Goal: Task Accomplishment & Management: Manage account settings

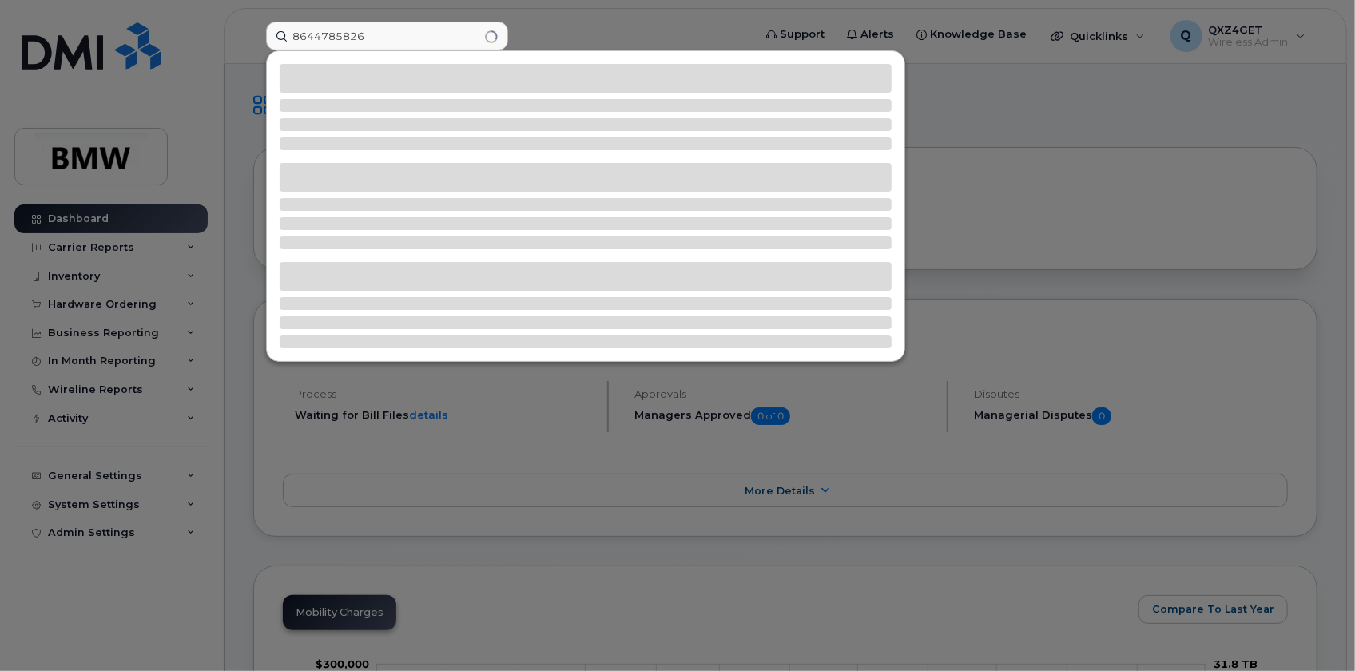
type input "8644785826"
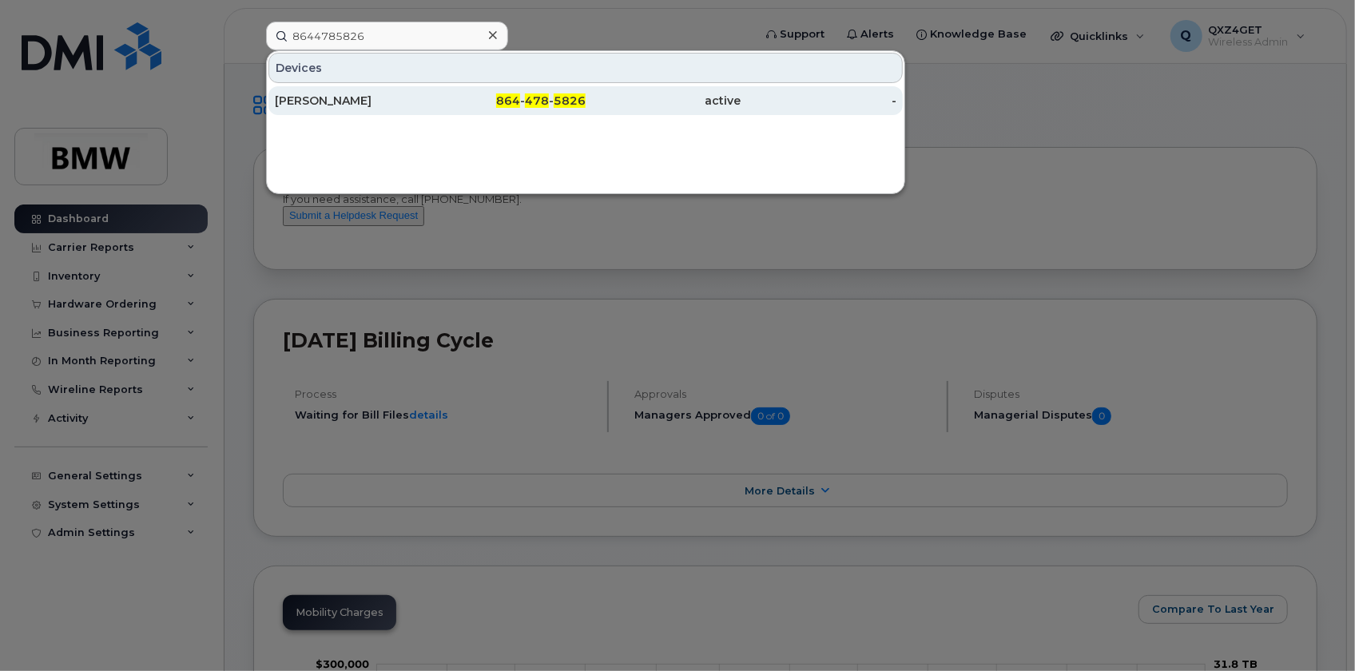
click at [308, 95] on div "[PERSON_NAME]" at bounding box center [353, 101] width 156 height 16
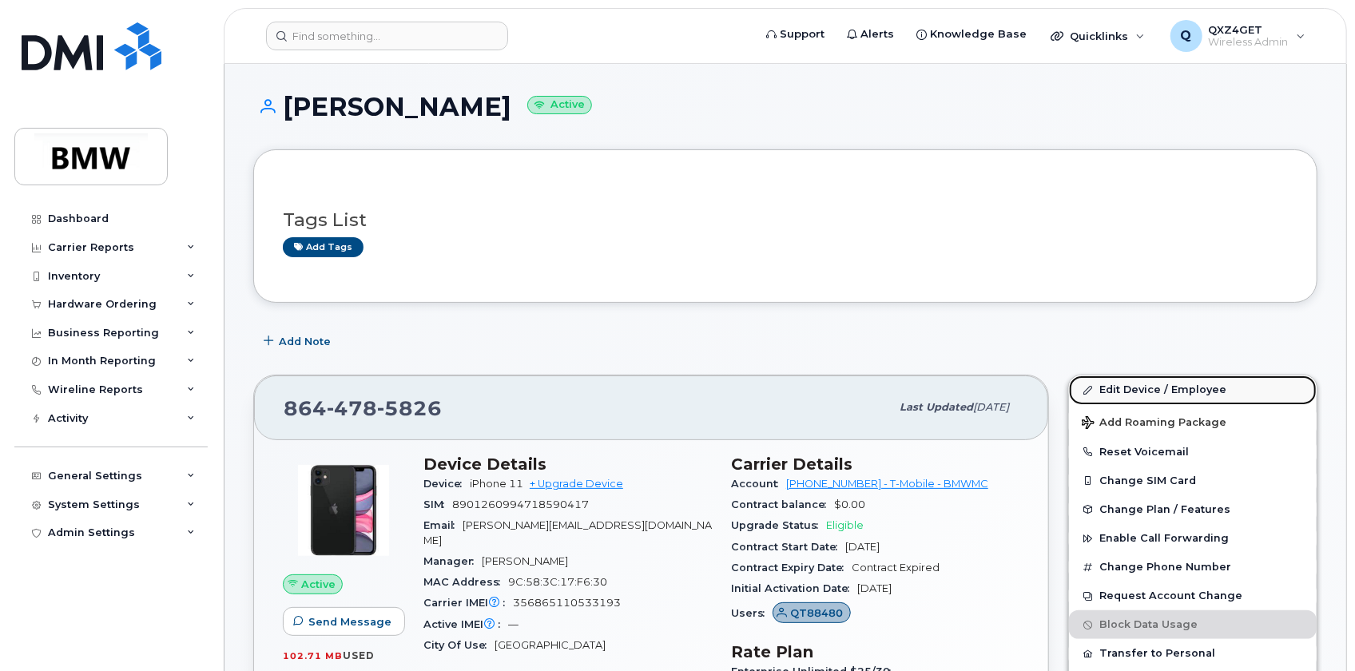
click at [1127, 387] on link "Edit Device / Employee" at bounding box center [1193, 389] width 248 height 29
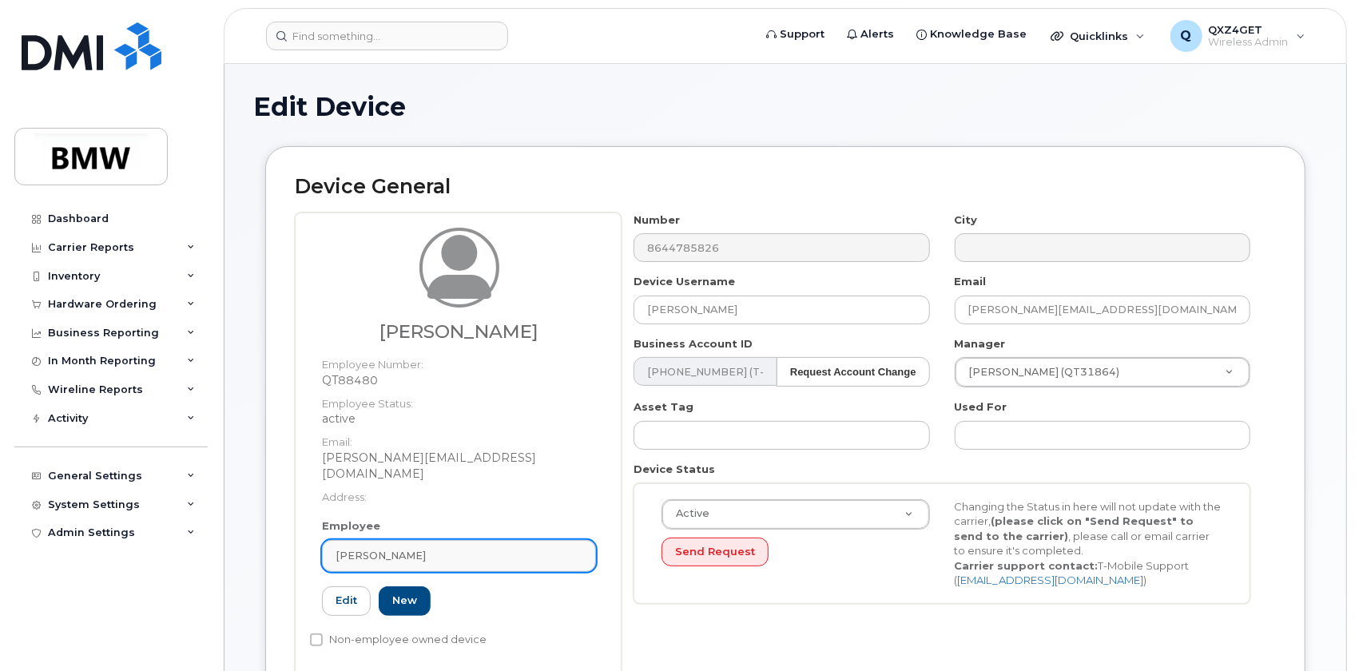
click at [451, 548] on div "[PERSON_NAME]" at bounding box center [459, 555] width 247 height 15
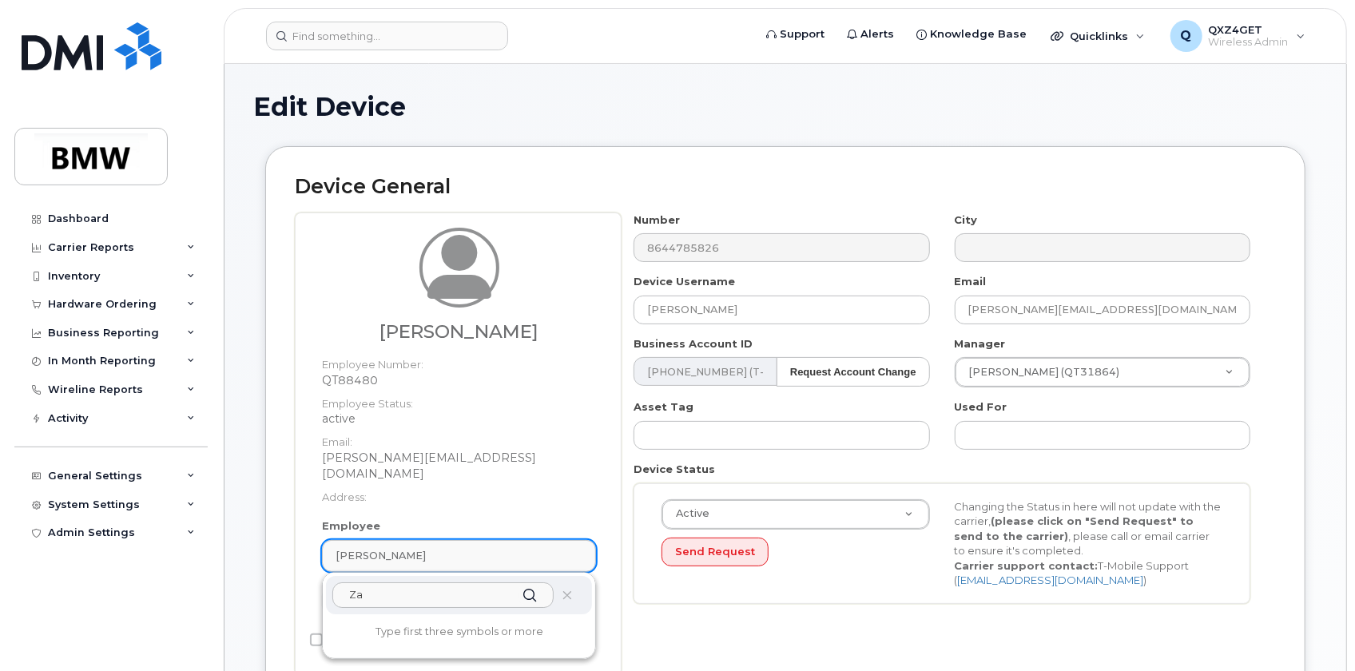
type input "Z"
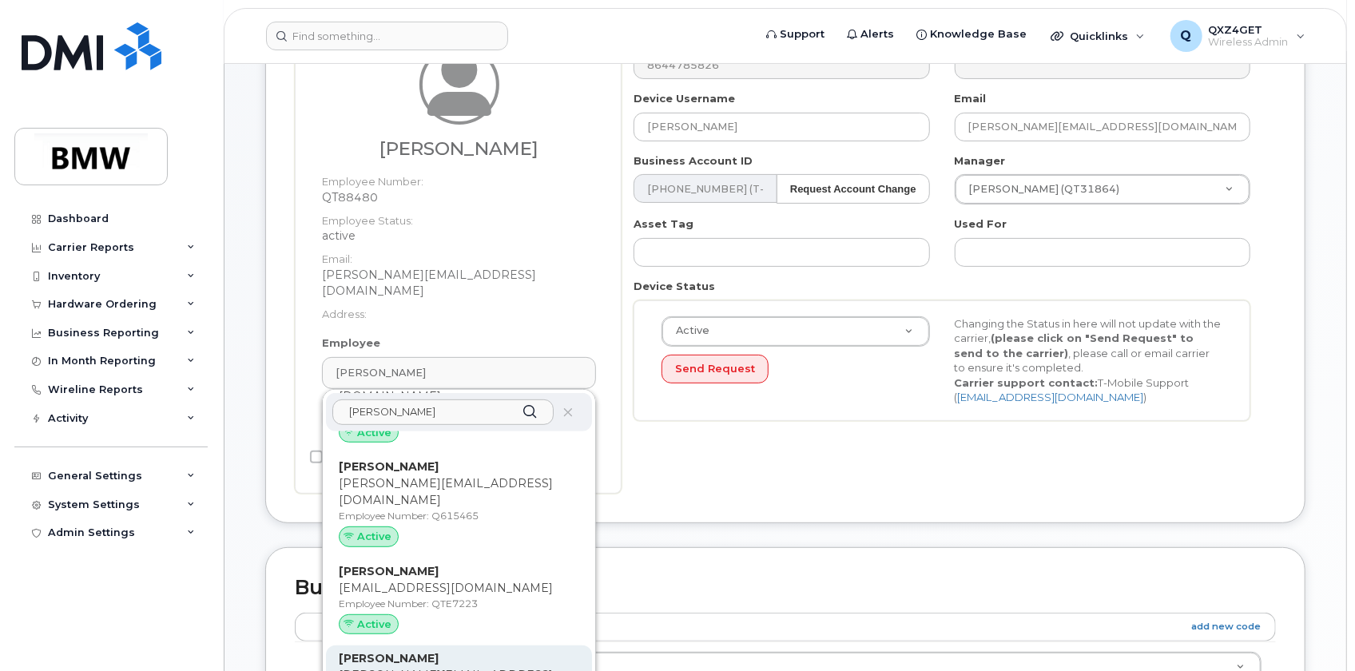
scroll to position [290, 0]
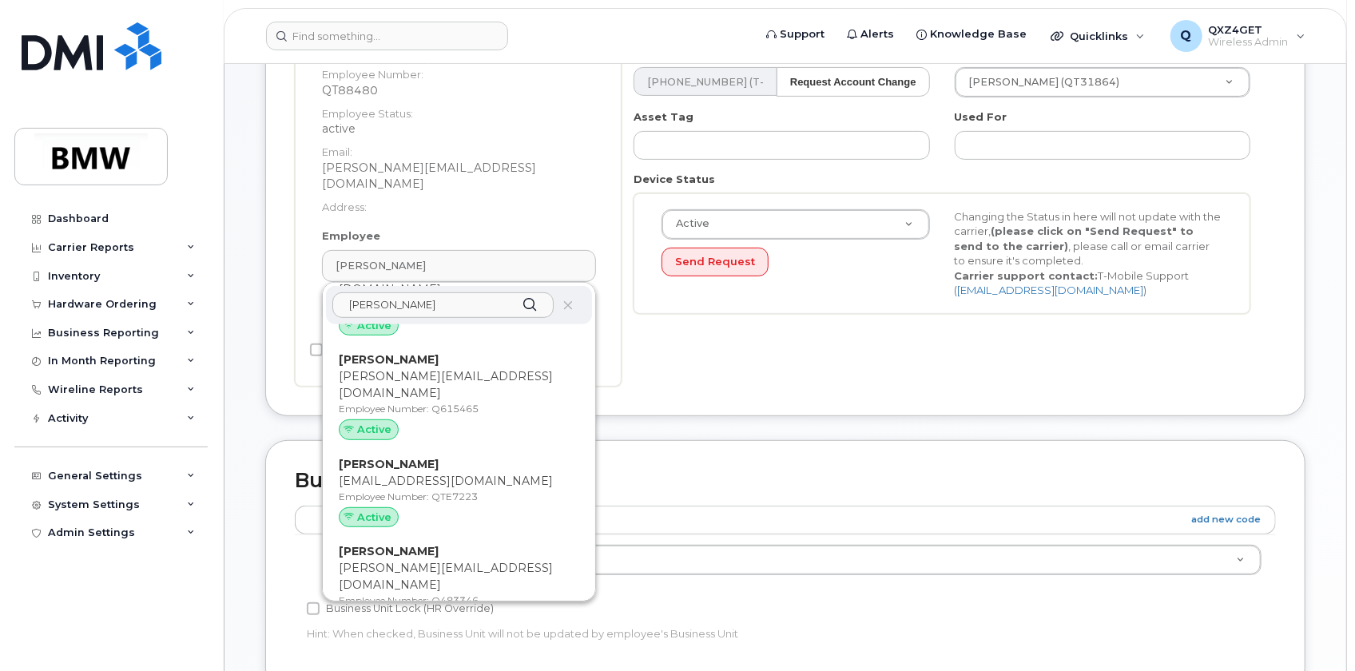
type input "Florian"
click at [407, 665] on p "[PERSON_NAME][EMAIL_ADDRESS][DOMAIN_NAME]" at bounding box center [459, 682] width 240 height 34
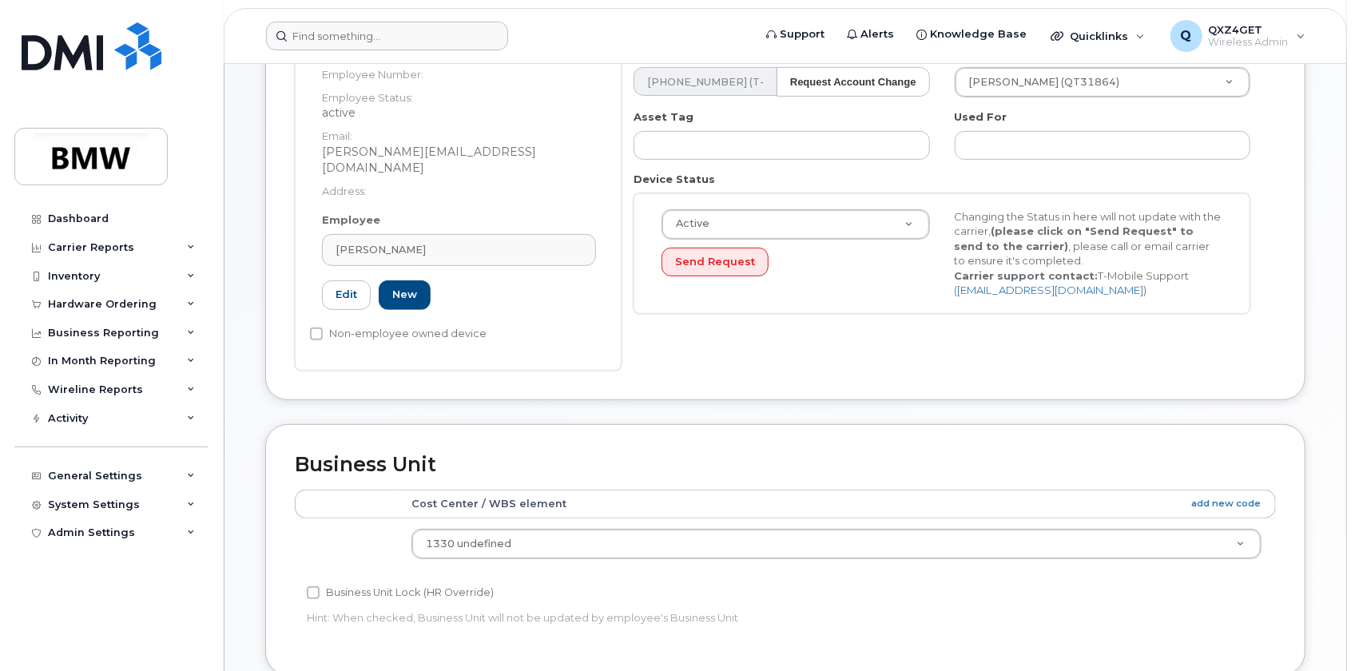
type input "QTD6626"
type input "[PERSON_NAME]"
type input "[PERSON_NAME][EMAIL_ADDRESS][DOMAIN_NAME]"
type input "14966712"
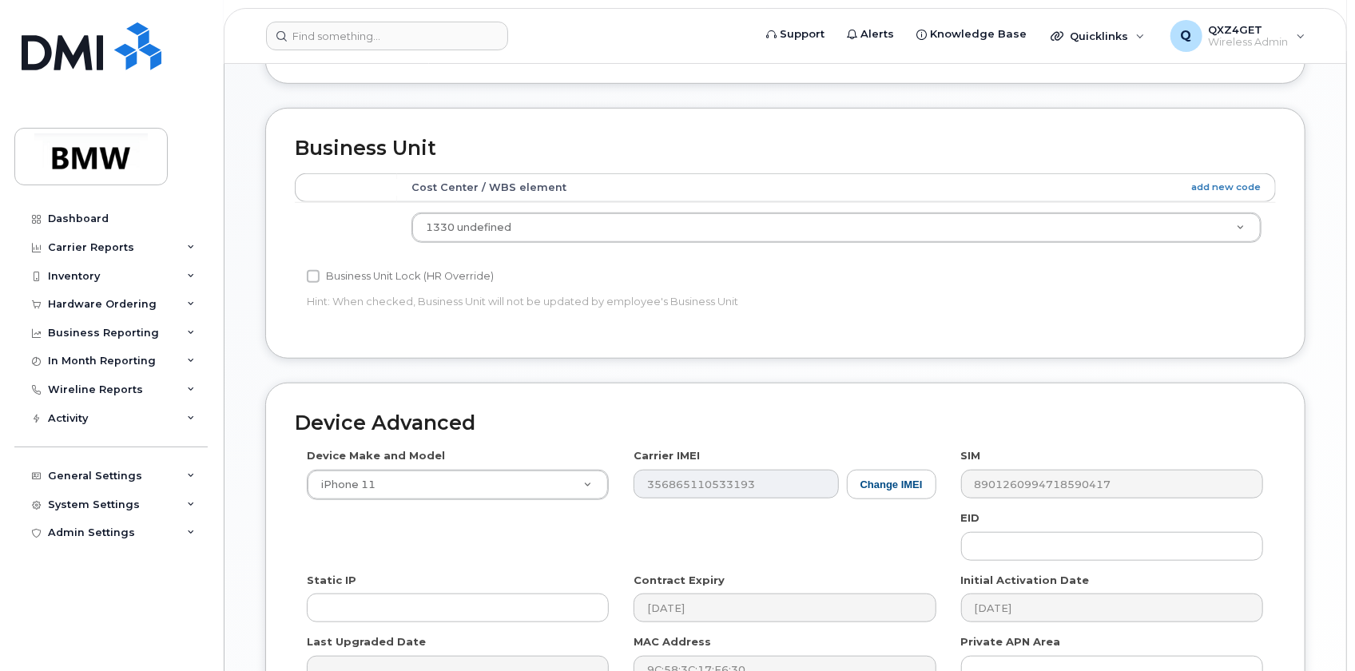
scroll to position [776, 0]
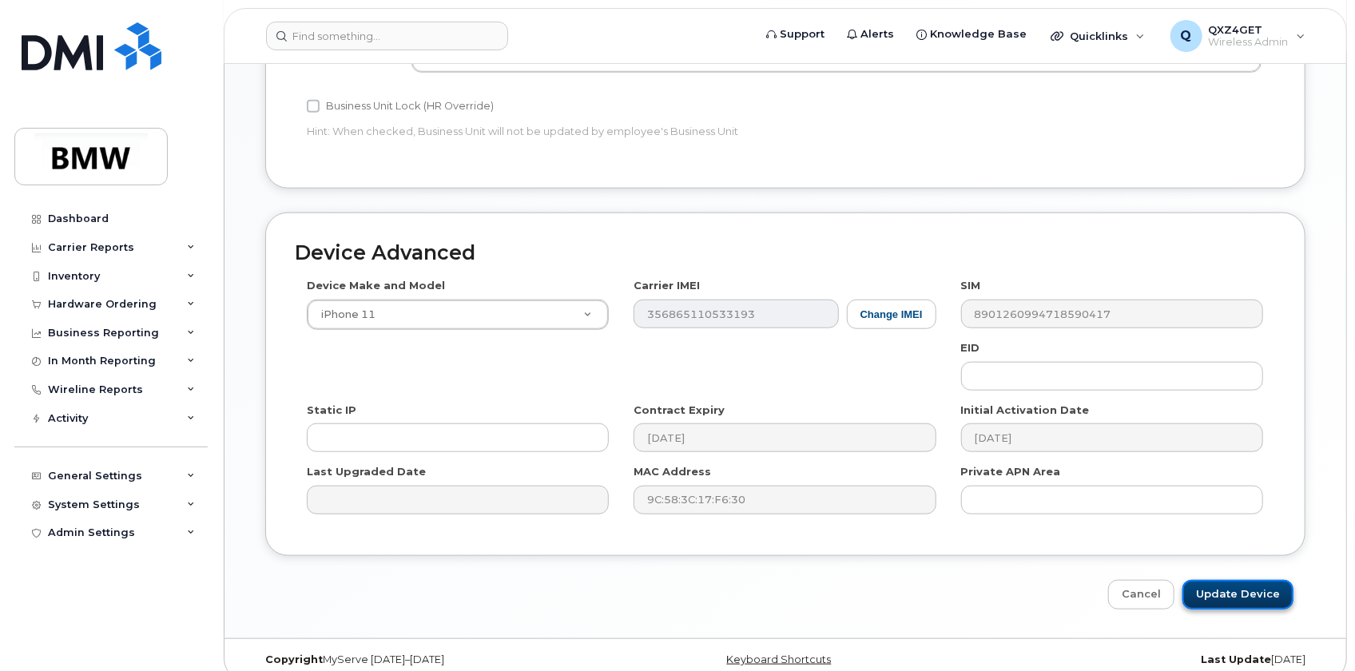
click at [1228, 580] on input "Update Device" at bounding box center [1237, 595] width 111 height 30
type input "Saving..."
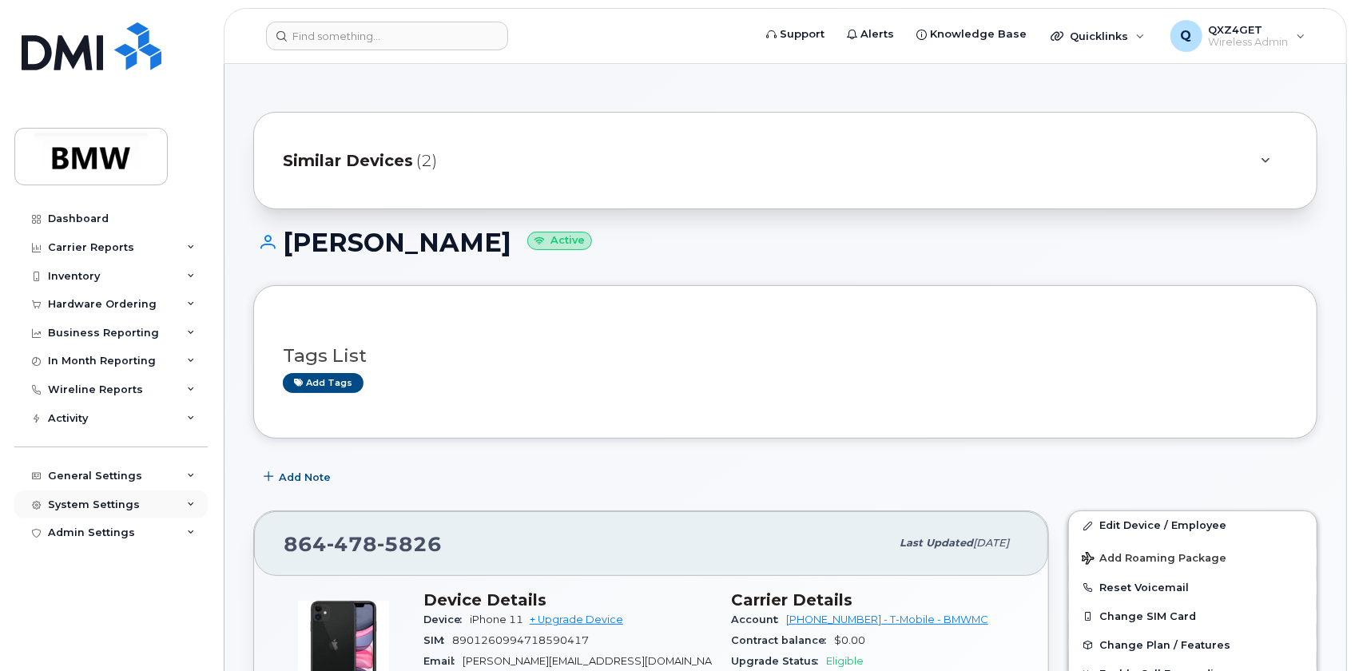
click at [88, 503] on div "System Settings" at bounding box center [94, 504] width 92 height 13
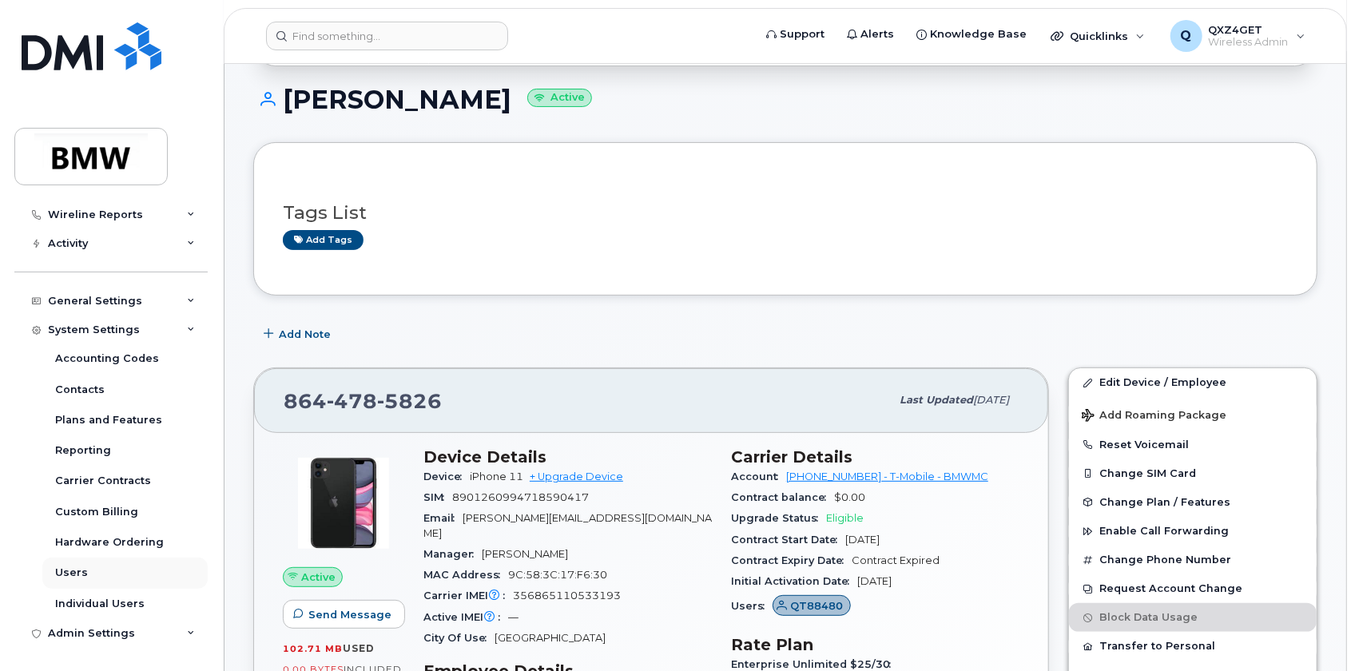
scroll to position [145, 0]
drag, startPoint x: 72, startPoint y: 574, endPoint x: 48, endPoint y: 506, distance: 71.3
click at [23, 549] on div "System Settings Accounting Codes Contacts Plans and Features Reporting Carrier …" at bounding box center [112, 468] width 197 height 304
click at [81, 296] on div "General Settings" at bounding box center [95, 301] width 94 height 13
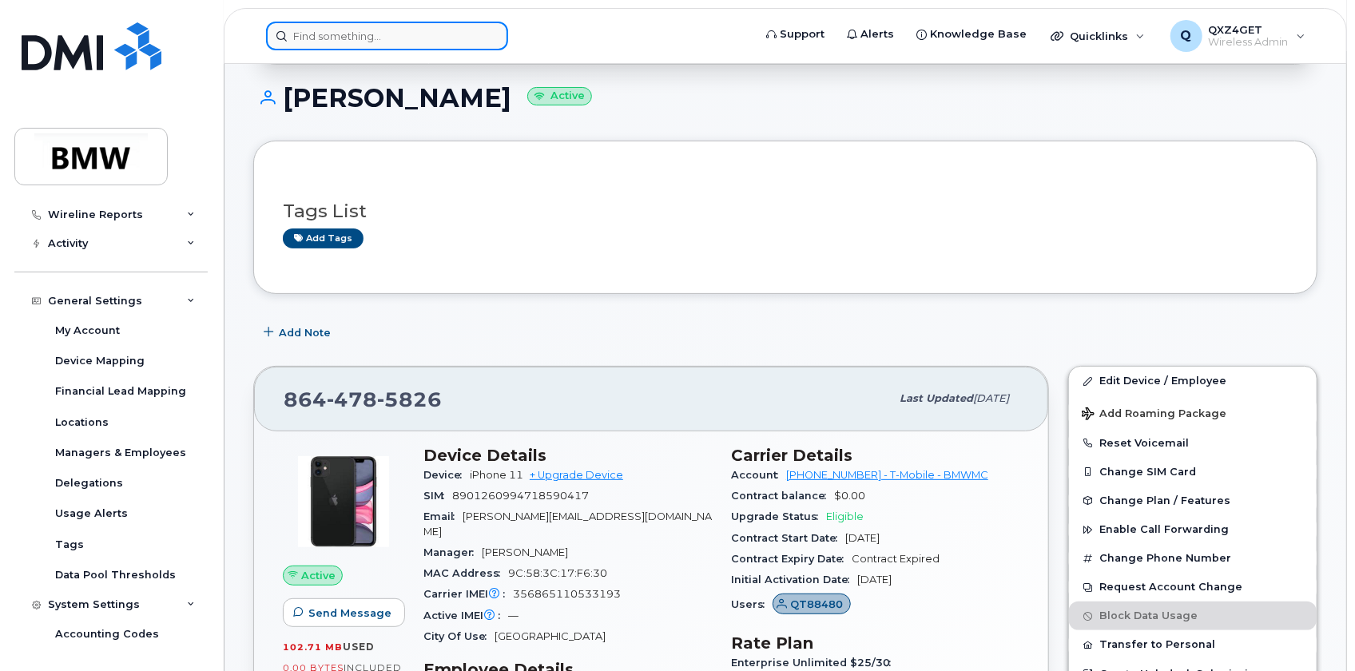
click at [367, 28] on input at bounding box center [387, 36] width 242 height 29
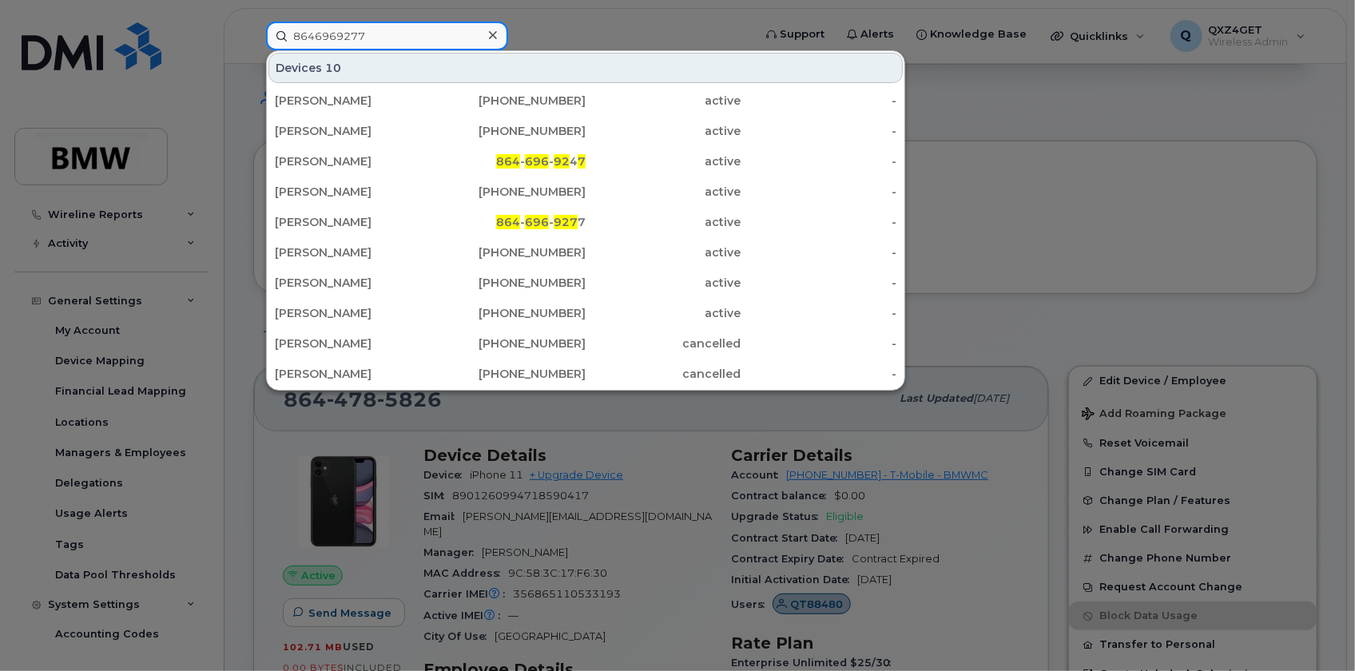
type input "8646969277"
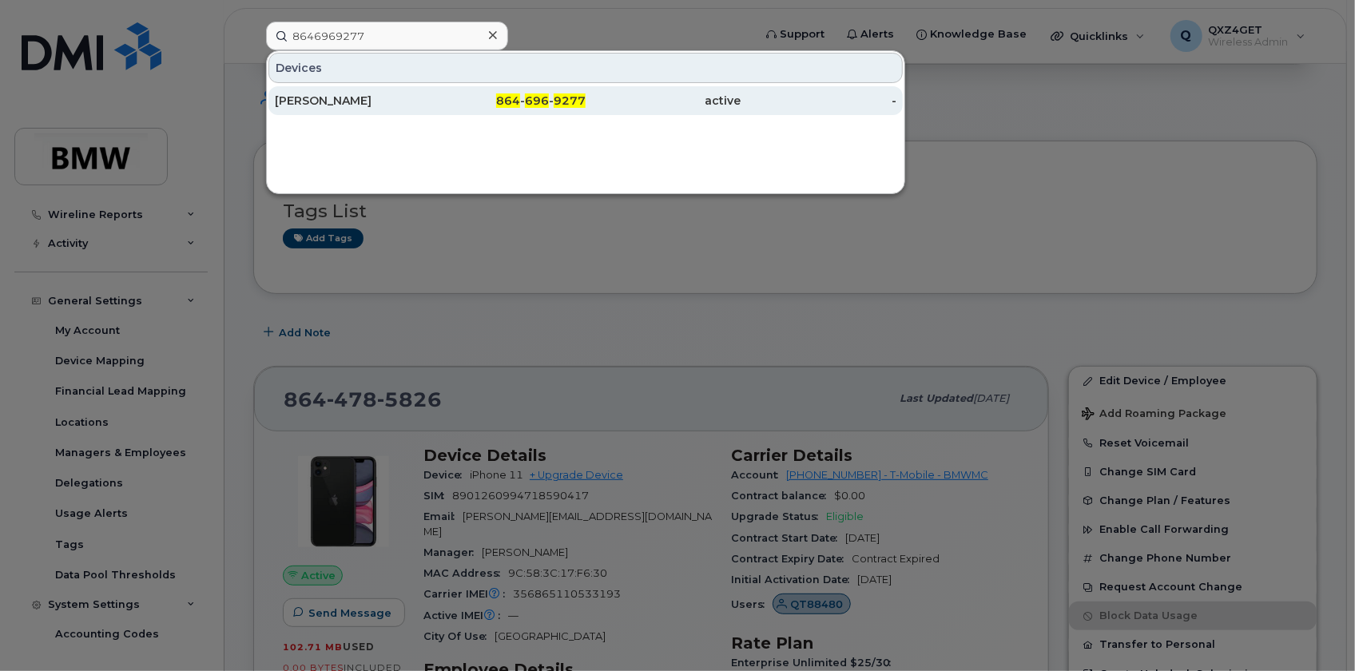
click at [332, 108] on div "Philip Kingsbury" at bounding box center [353, 100] width 156 height 29
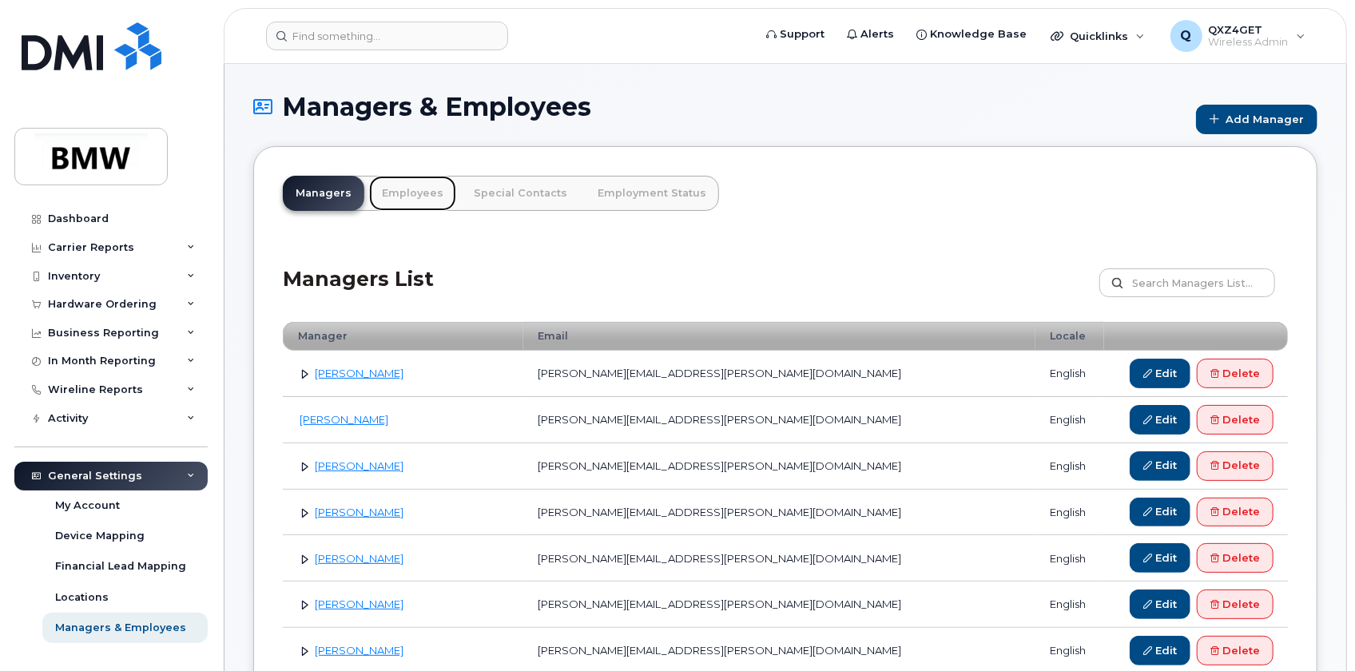
click at [406, 189] on link "Employees" at bounding box center [412, 193] width 87 height 35
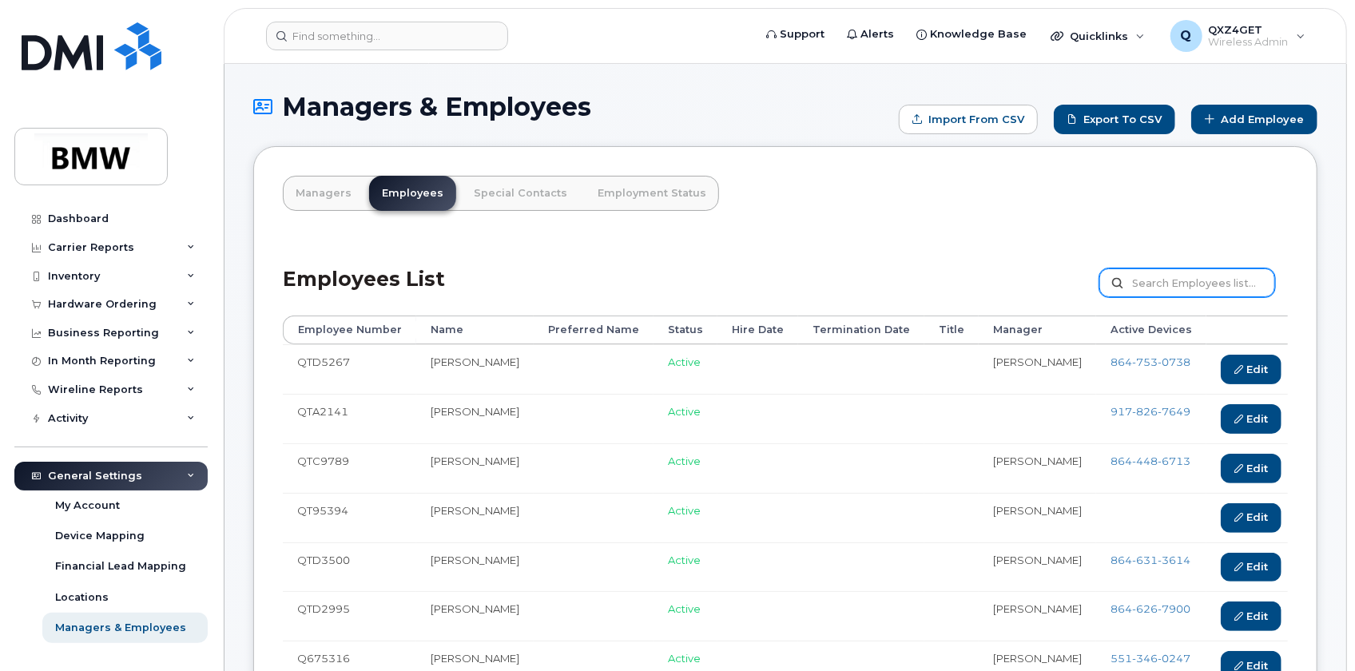
click at [1162, 279] on input "text" at bounding box center [1187, 282] width 176 height 29
type input "[PERSON_NAME]"
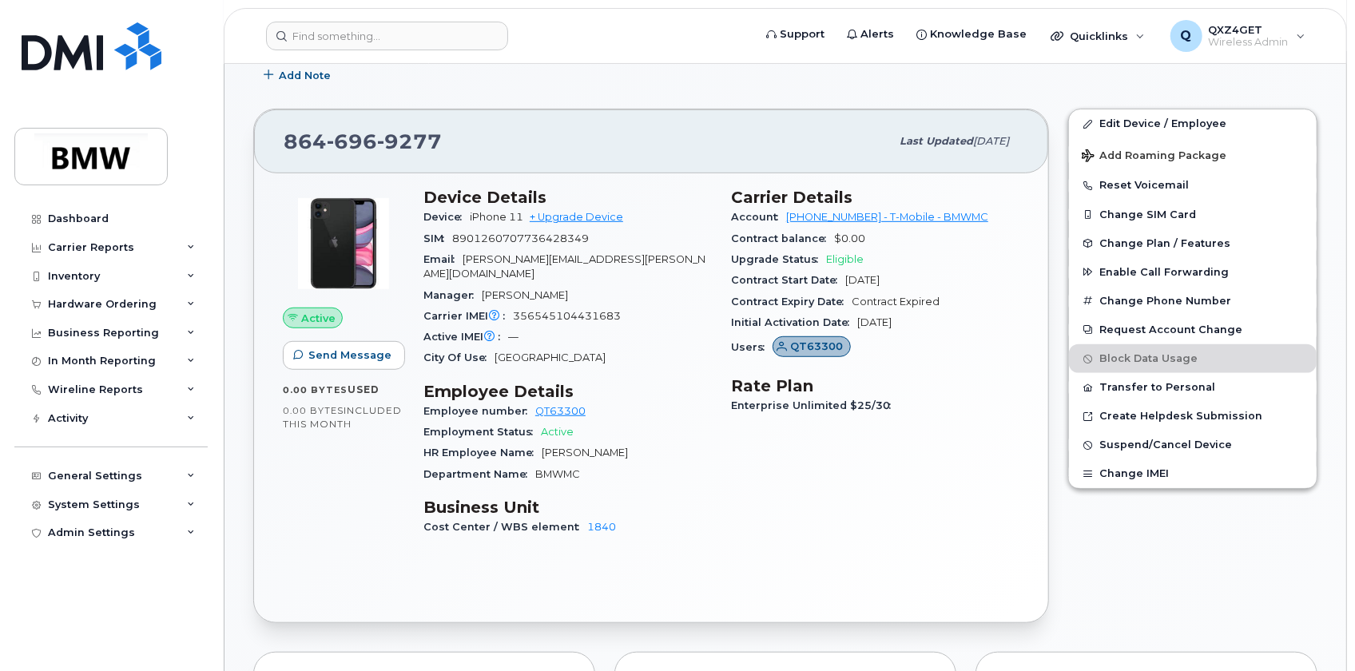
scroll to position [435, 0]
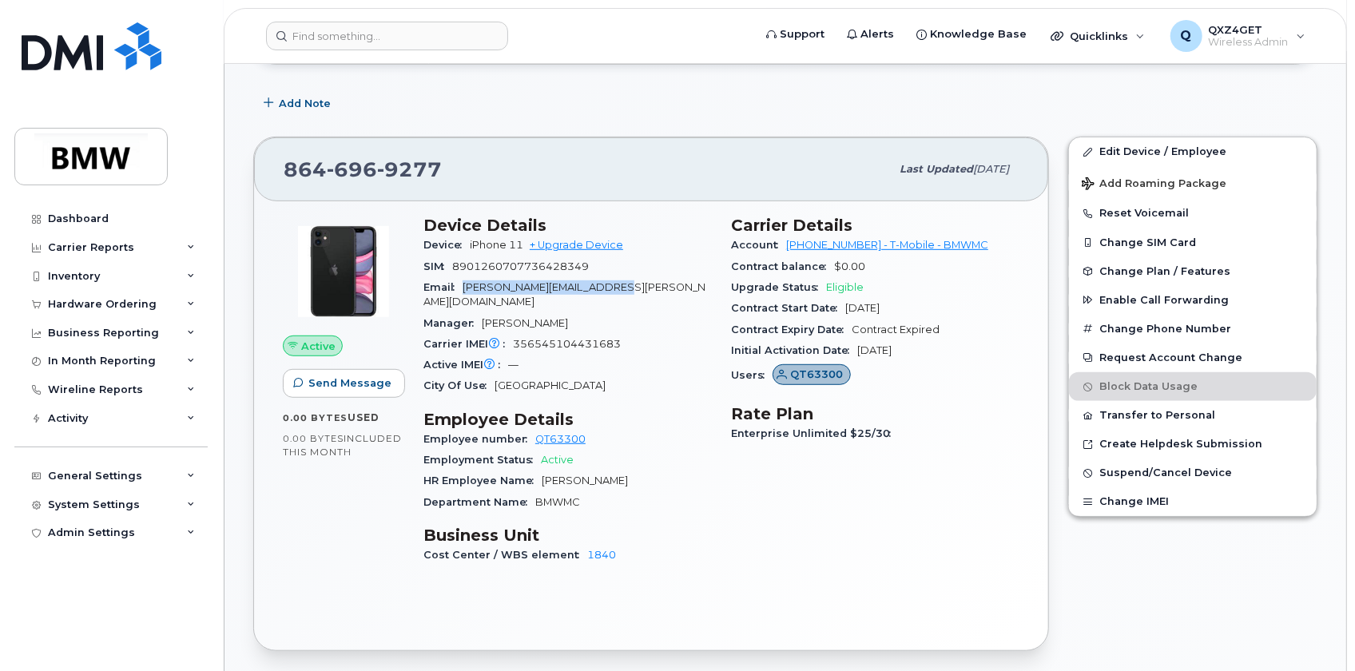
drag, startPoint x: 633, startPoint y: 284, endPoint x: 493, endPoint y: 284, distance: 140.6
click at [463, 287] on div "Email philip.kingsbury@bmwmc.com" at bounding box center [567, 295] width 288 height 36
copy span "philip.kingsbury@bmwmc.com"
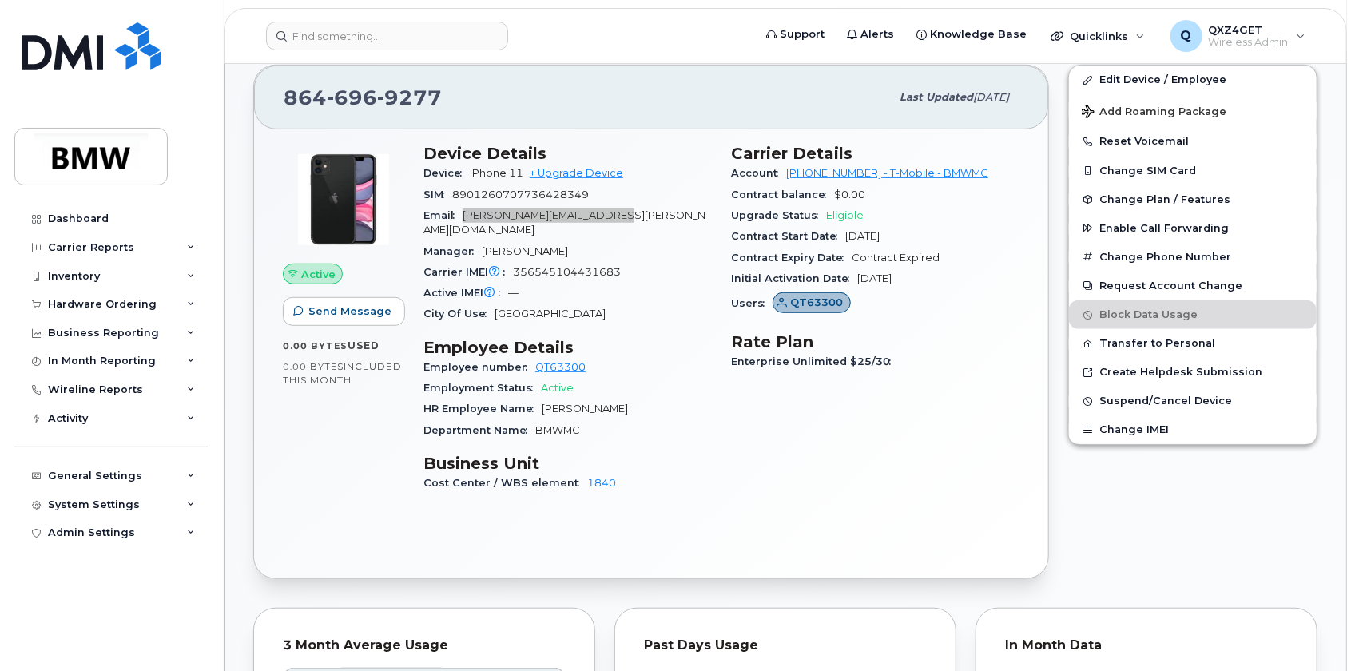
scroll to position [508, 0]
drag, startPoint x: 316, startPoint y: 36, endPoint x: 328, endPoint y: 36, distance: 12.0
click at [316, 36] on input at bounding box center [387, 36] width 242 height 29
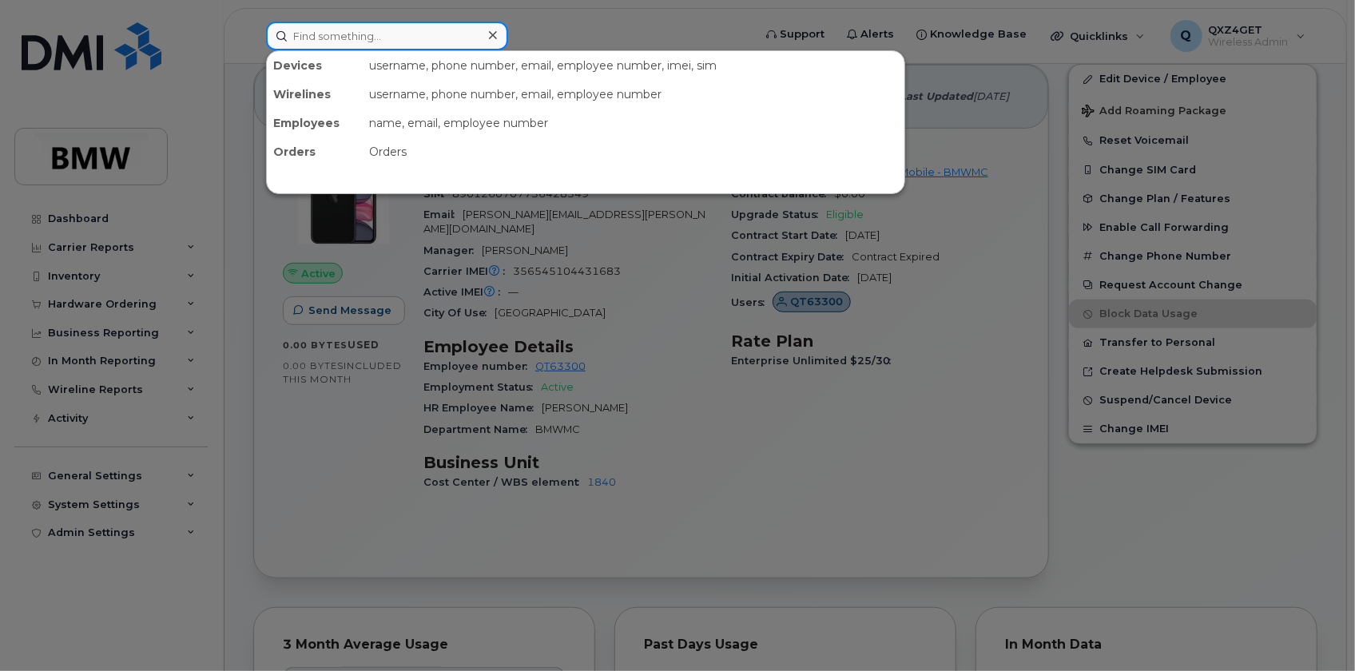
paste input "benjamin.mclaughlin@bmwmc.com"
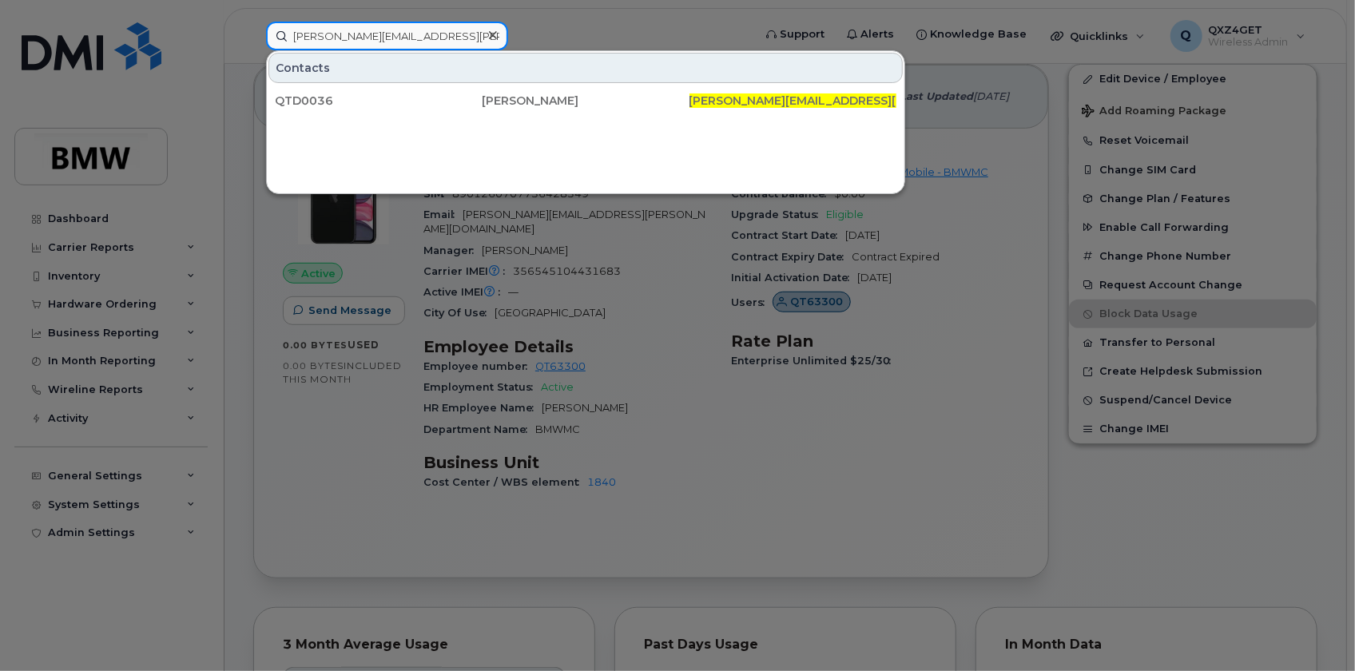
type input "benjamin.mclaughlin@bmwmc.com"
click at [500, 35] on div at bounding box center [492, 35] width 23 height 23
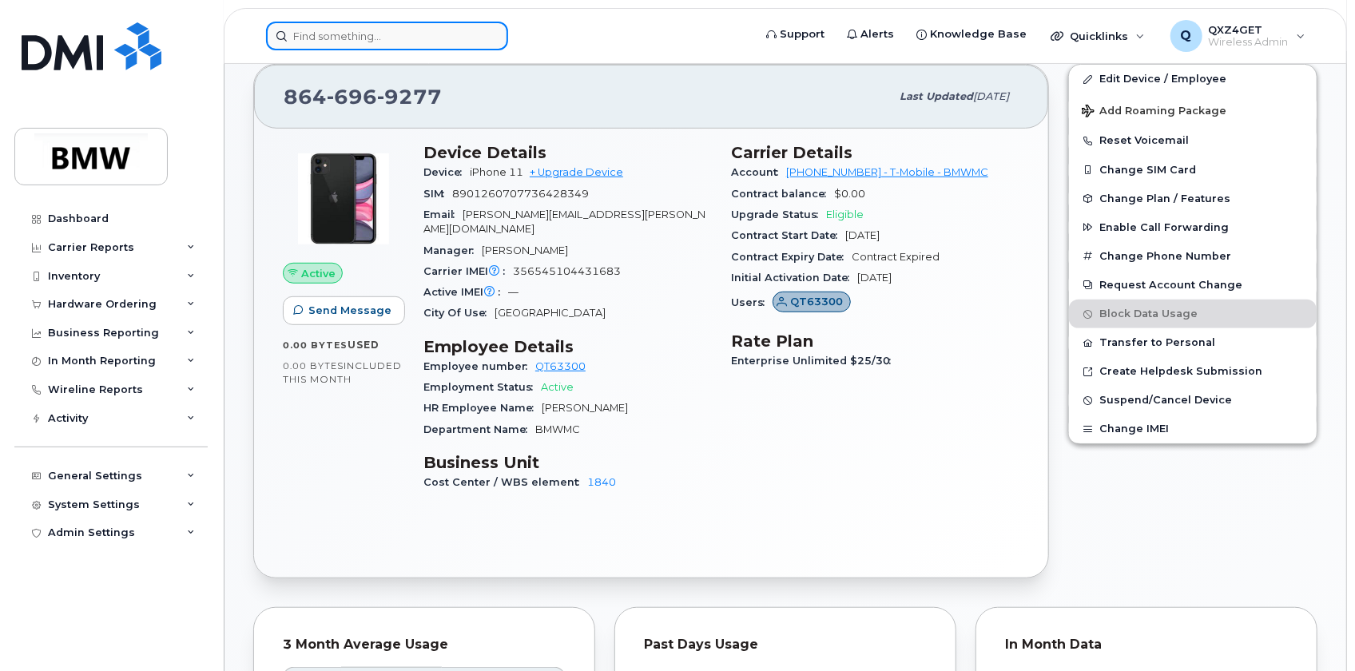
click at [359, 44] on input at bounding box center [387, 36] width 242 height 29
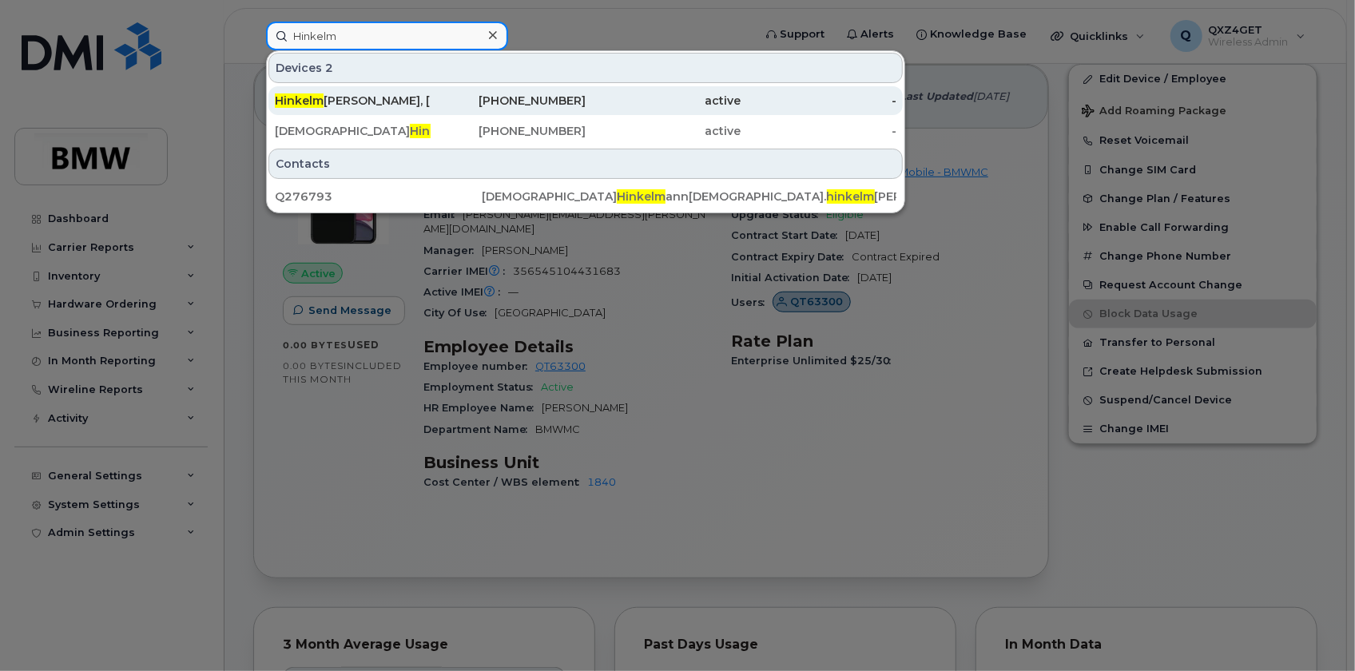
type input "Hinkelm"
click at [311, 97] on span "Hinkelm" at bounding box center [299, 100] width 49 height 14
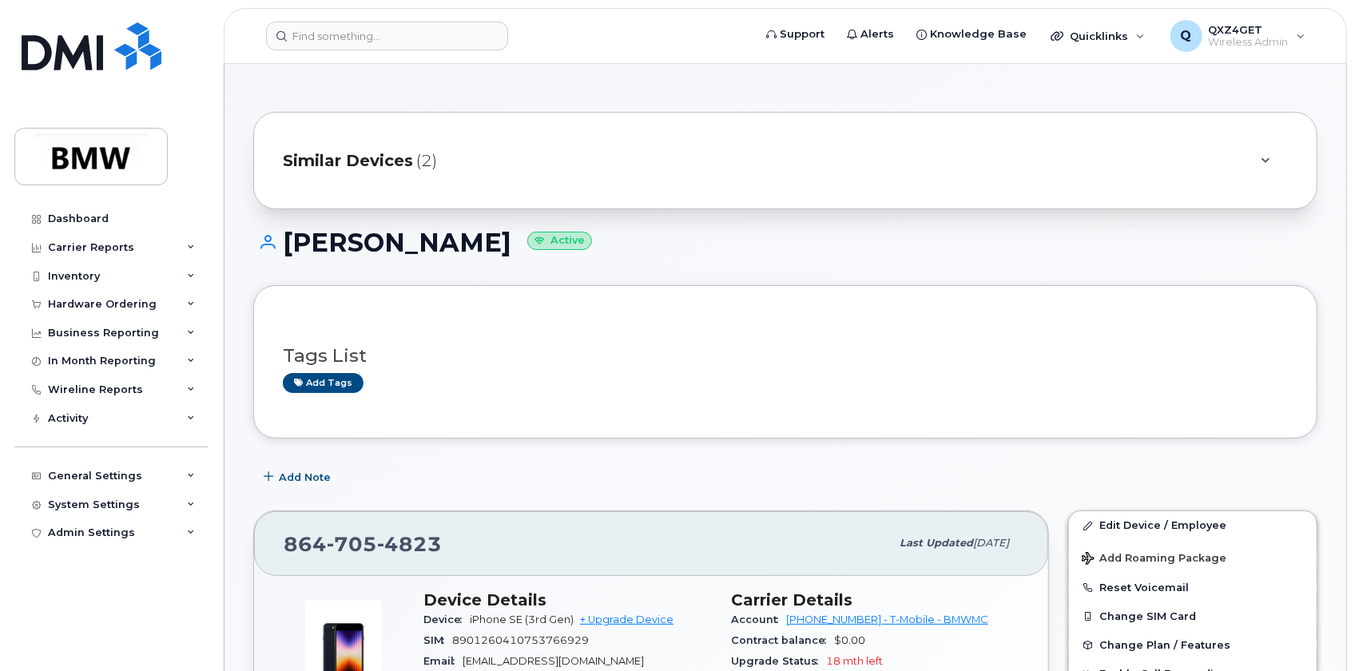
click at [388, 160] on span "Similar Devices" at bounding box center [348, 160] width 130 height 23
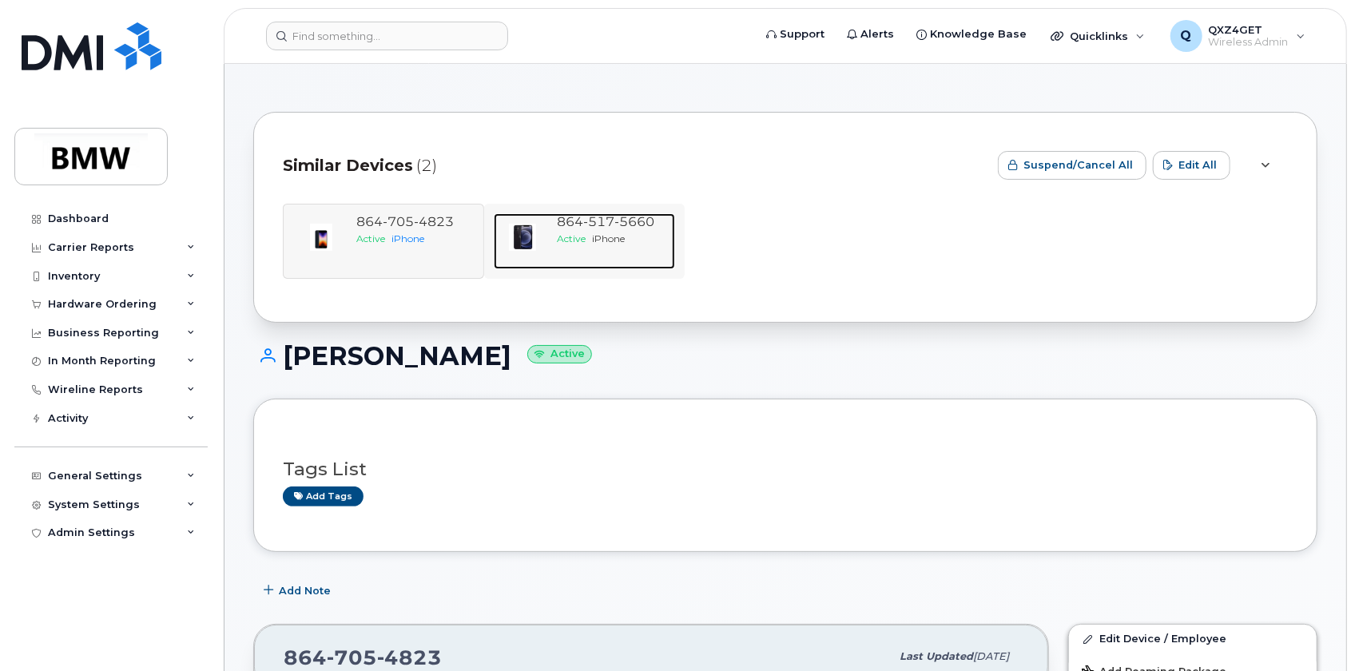
click at [599, 229] on span "517" at bounding box center [599, 221] width 31 height 15
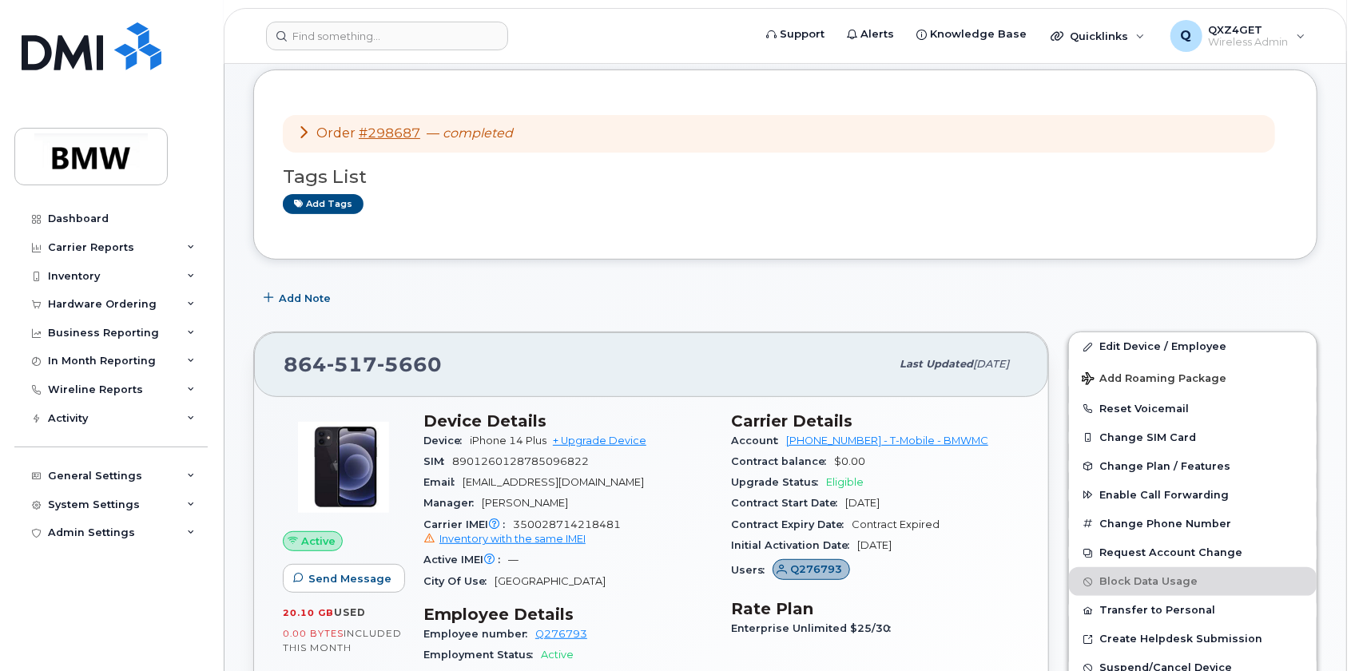
scroll to position [217, 0]
drag, startPoint x: 425, startPoint y: 357, endPoint x: 285, endPoint y: 351, distance: 139.9
click at [285, 351] on div "864 517 5660" at bounding box center [587, 363] width 606 height 34
copy span "864 517 5660"
click at [90, 421] on div "Activity" at bounding box center [110, 418] width 193 height 29
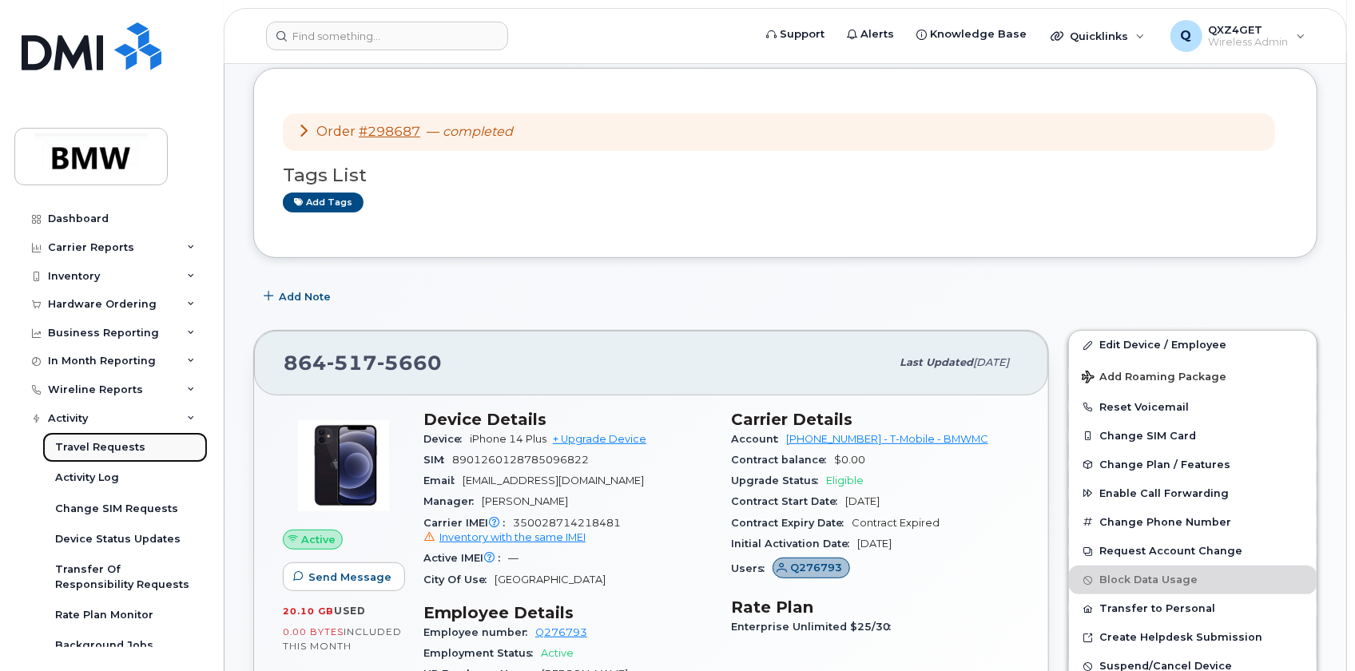
click at [80, 451] on div "Travel Requests" at bounding box center [100, 447] width 90 height 14
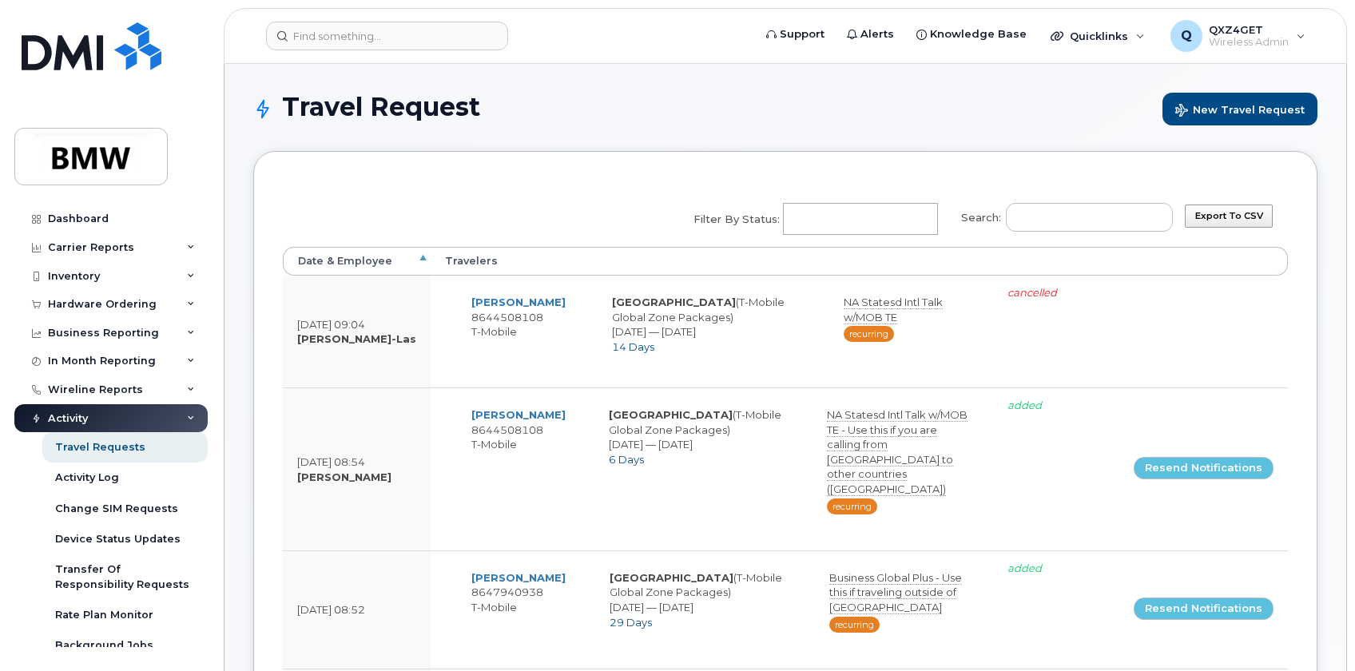
select select
click at [1043, 212] on input "Search:" at bounding box center [1089, 217] width 167 height 29
paste input "8645175660"
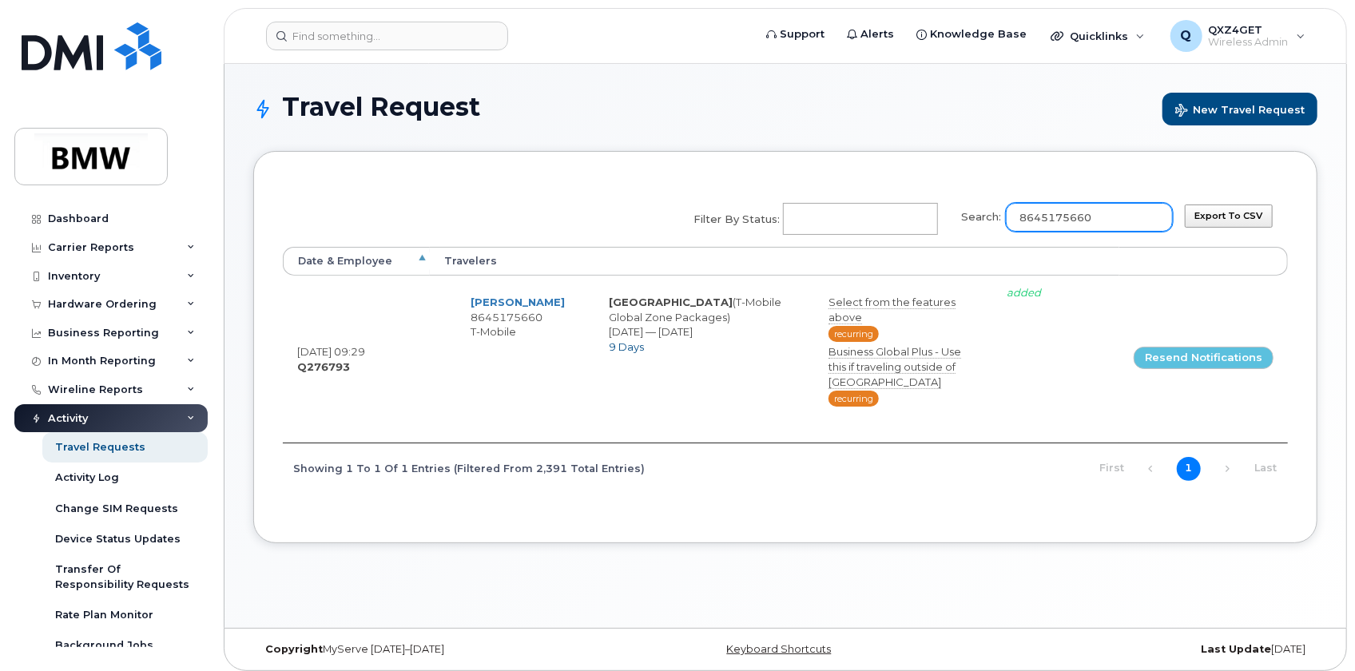
type input "8645175660"
click at [307, 47] on input at bounding box center [387, 36] width 242 height 29
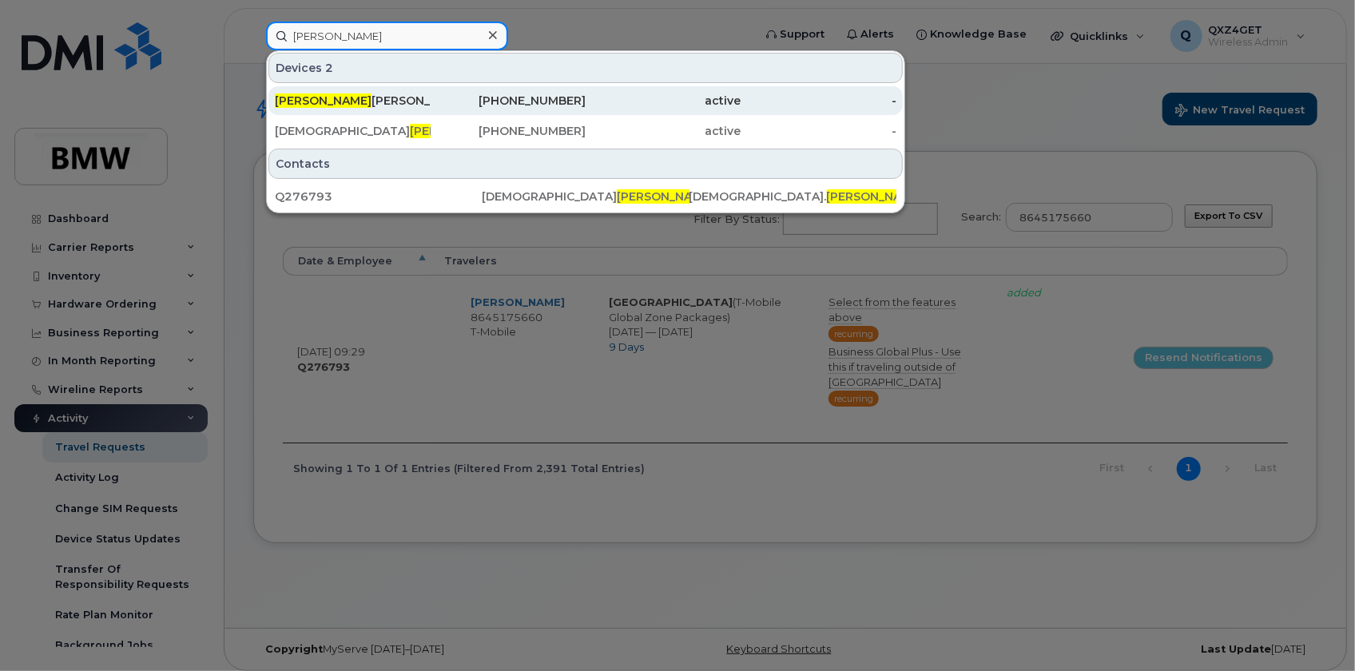
type input "Hinkel"
click at [298, 97] on span "Hinkel" at bounding box center [323, 100] width 97 height 14
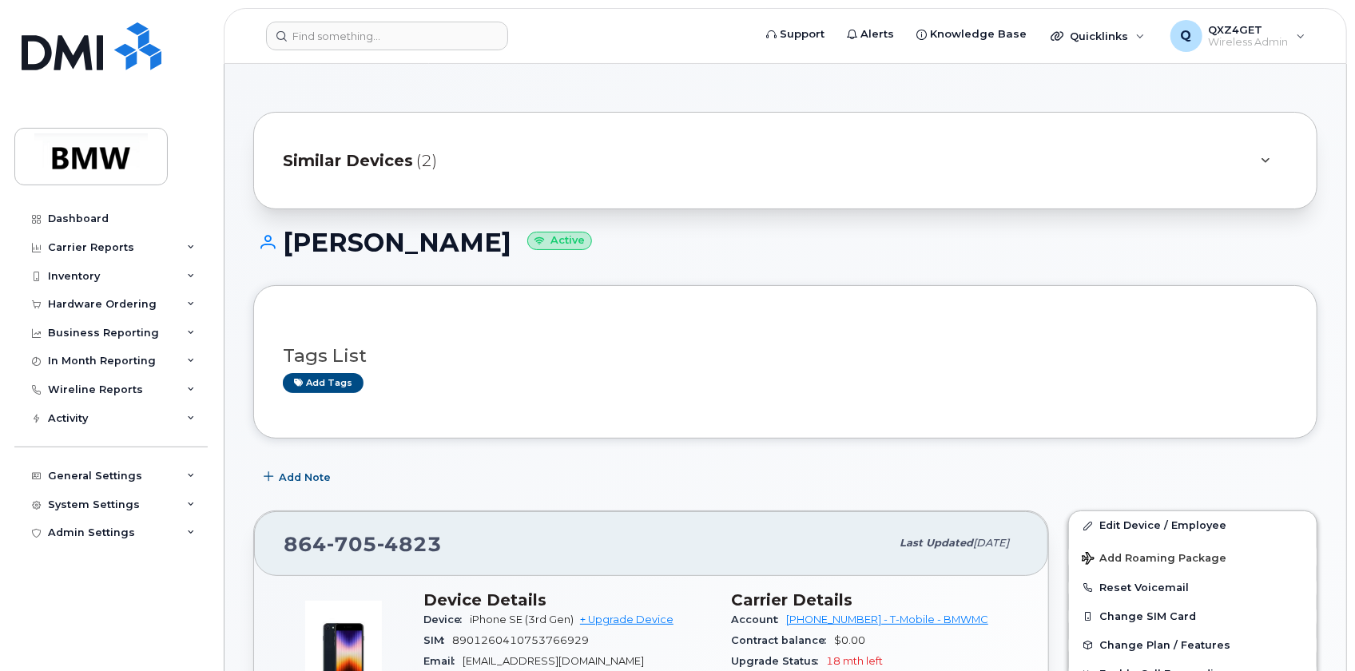
click at [336, 159] on span "Similar Devices" at bounding box center [348, 160] width 130 height 23
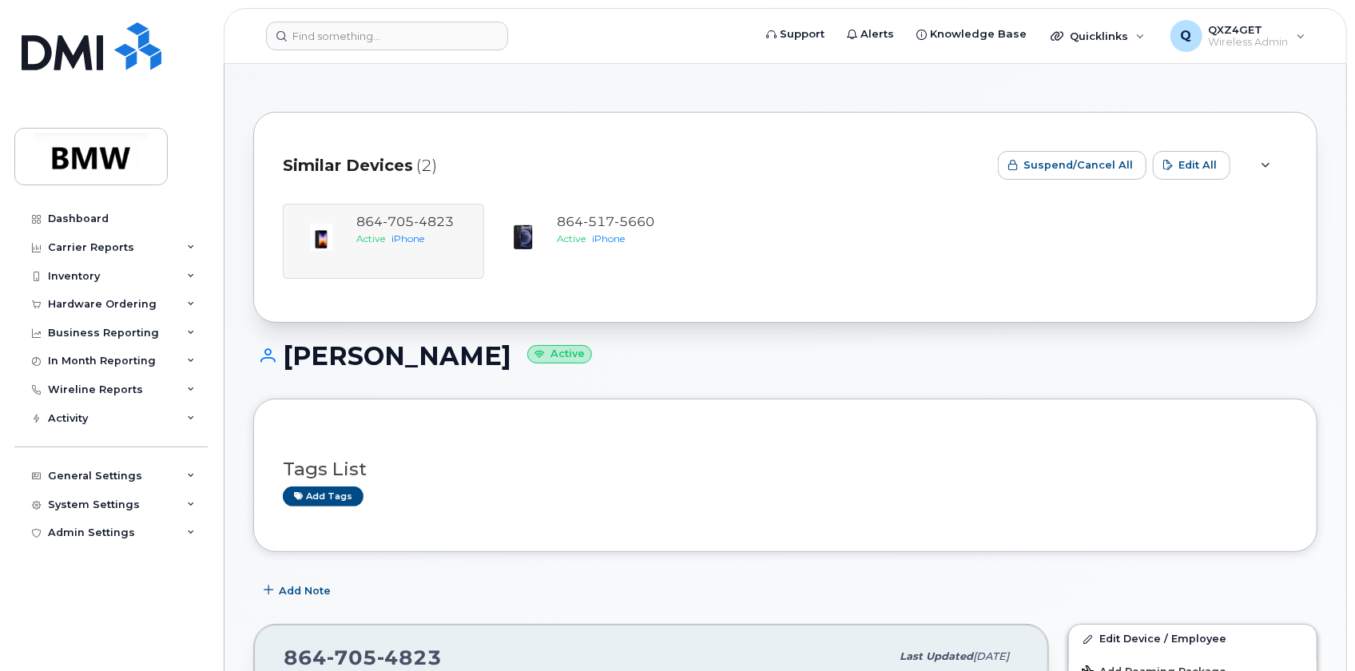
click at [391, 236] on div "[PHONE_NUMBER] Active iPhone [PHONE_NUMBER] Active iPhone" at bounding box center [785, 241] width 1005 height 75
click at [409, 230] on div "[PHONE_NUMBER] Active iPhone [PHONE_NUMBER] Active iPhone" at bounding box center [785, 241] width 1005 height 75
click at [409, 230] on div "864 705 4823 Active iPhone 864 517 5660 Active iPhone" at bounding box center [785, 241] width 1005 height 75
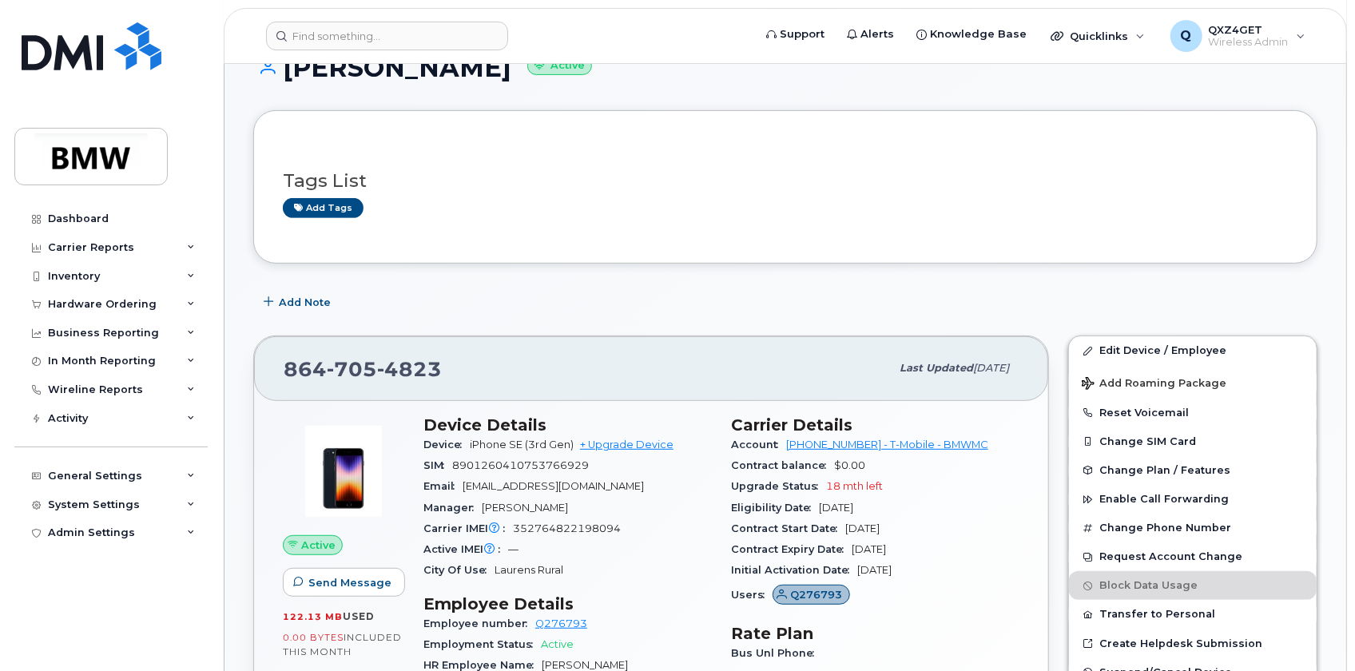
scroll to position [290, 0]
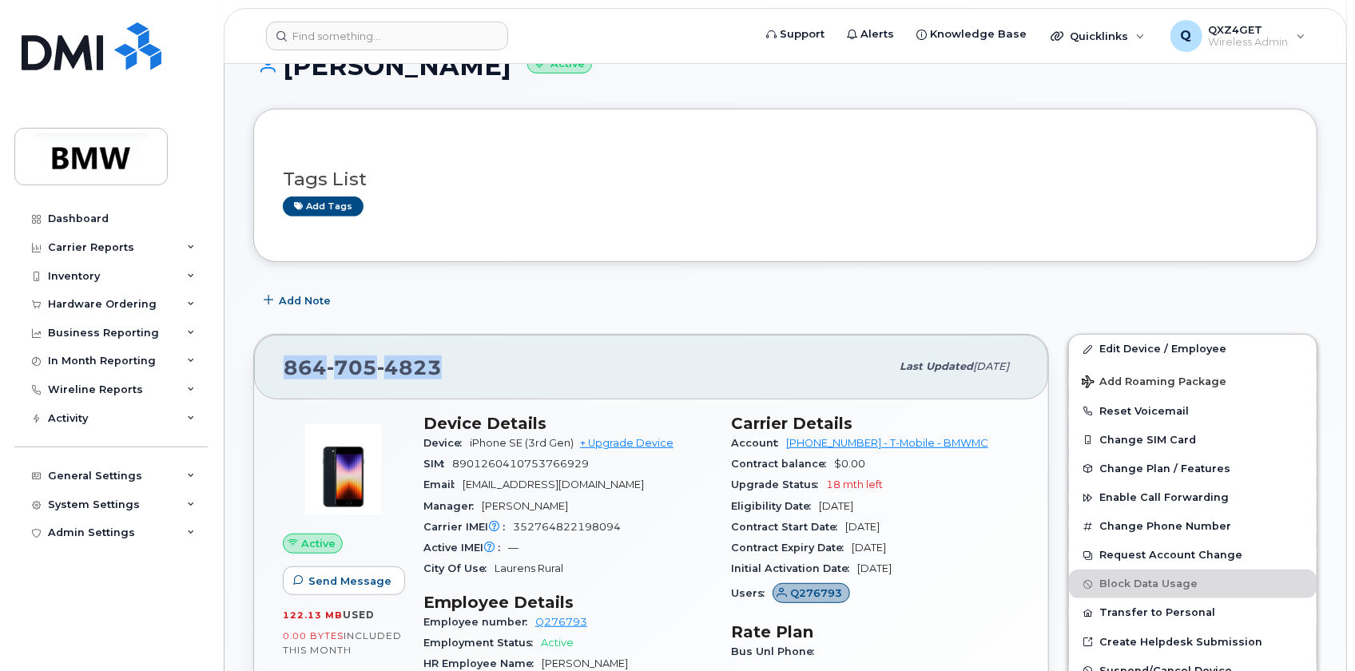
drag, startPoint x: 448, startPoint y: 358, endPoint x: 249, endPoint y: 363, distance: 199.0
click at [249, 363] on div "864 705 4823 Last updated Jul 02, 2025 Active Send Message 122.13 MB  used 0.00…" at bounding box center [651, 583] width 815 height 519
copy span "864 705 4823"
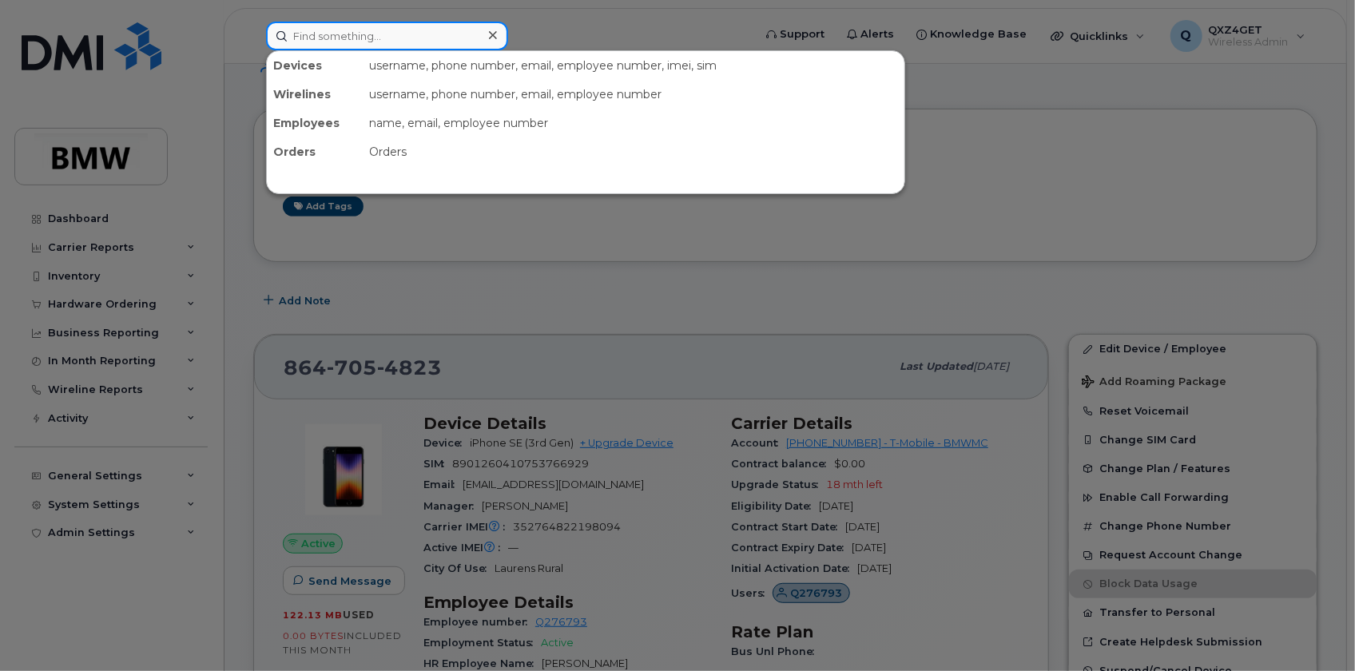
click at [324, 31] on input at bounding box center [387, 36] width 242 height 29
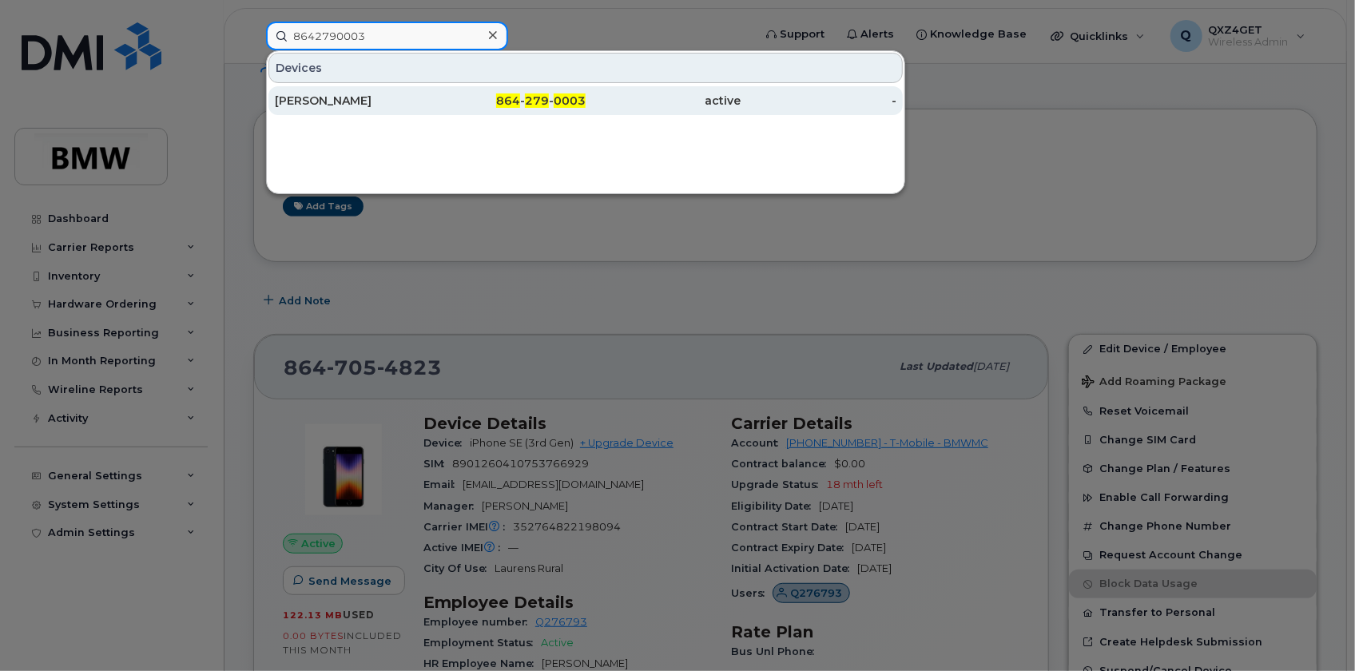
type input "8642790003"
click at [363, 103] on div "[PERSON_NAME]" at bounding box center [353, 101] width 156 height 16
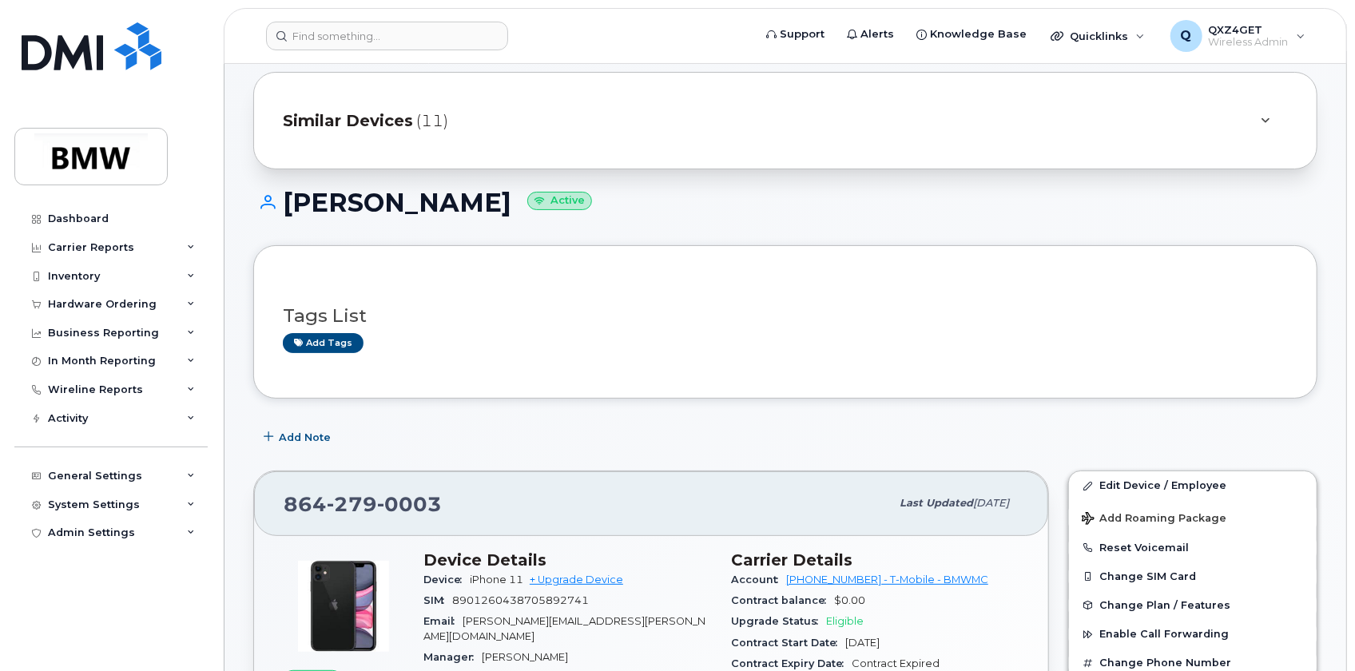
scroll to position [72, 0]
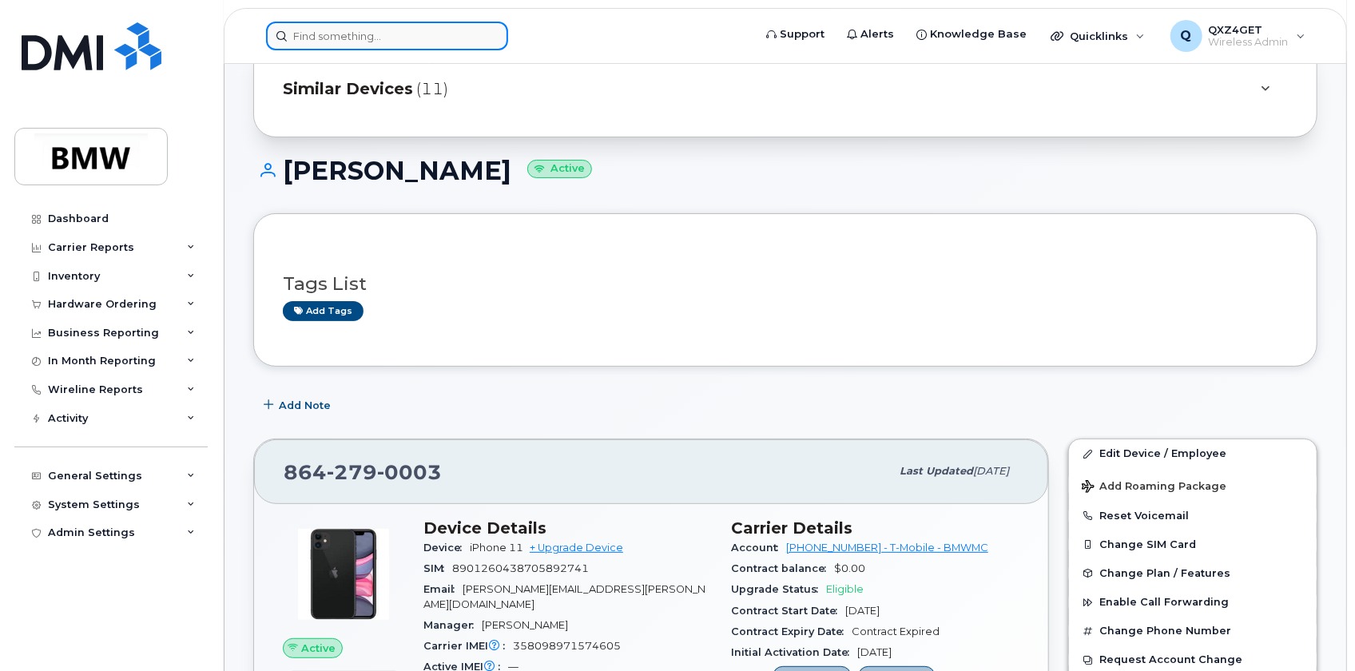
click at [342, 40] on input at bounding box center [387, 36] width 242 height 29
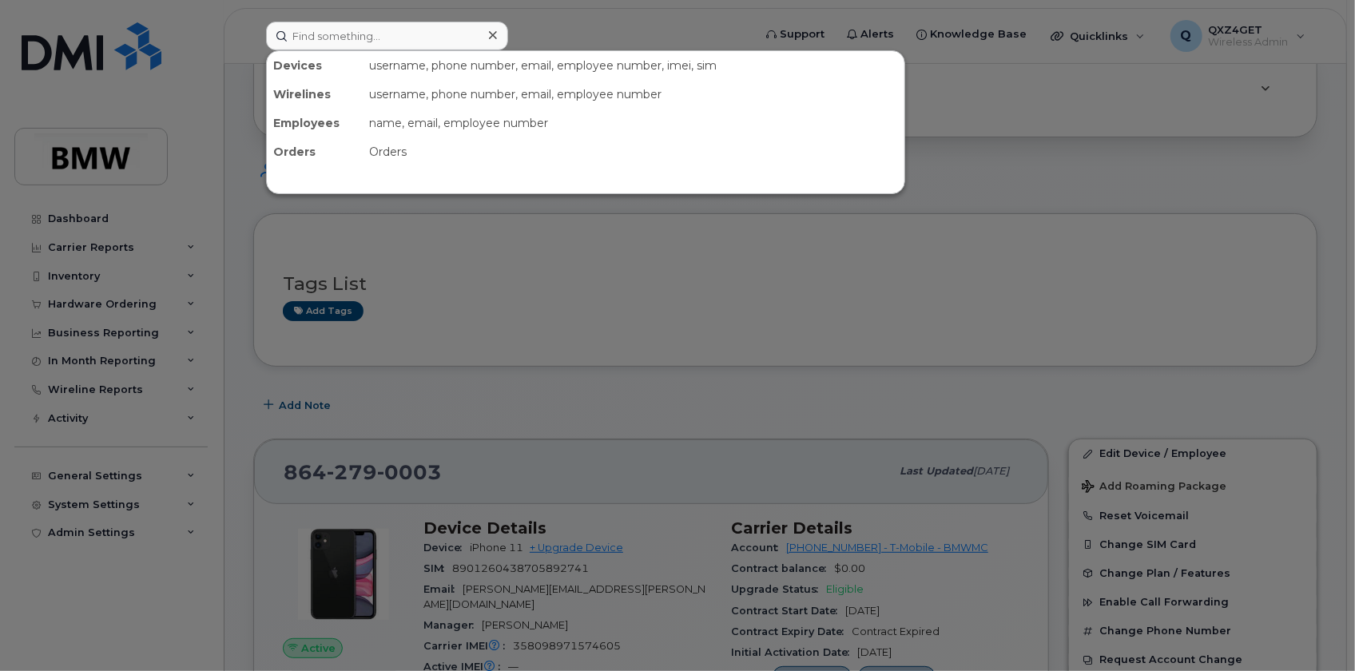
click at [498, 256] on div at bounding box center [677, 335] width 1355 height 671
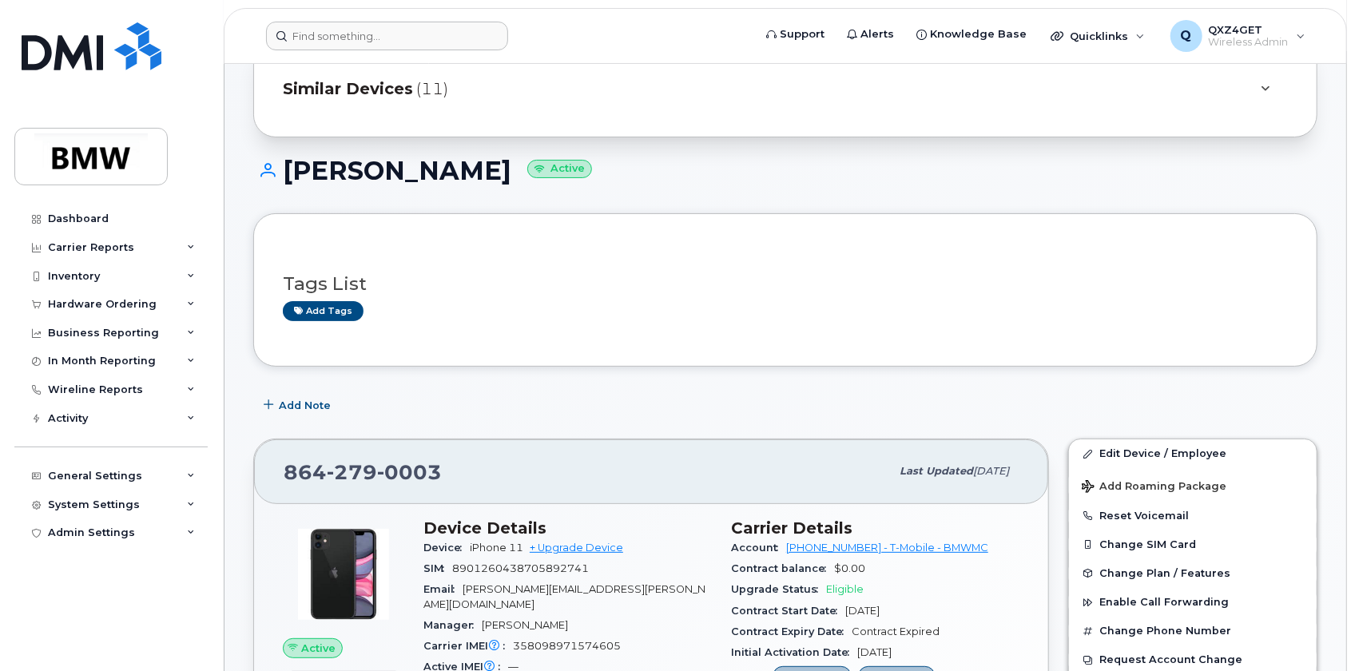
click at [336, 91] on span "Similar Devices" at bounding box center [348, 88] width 130 height 23
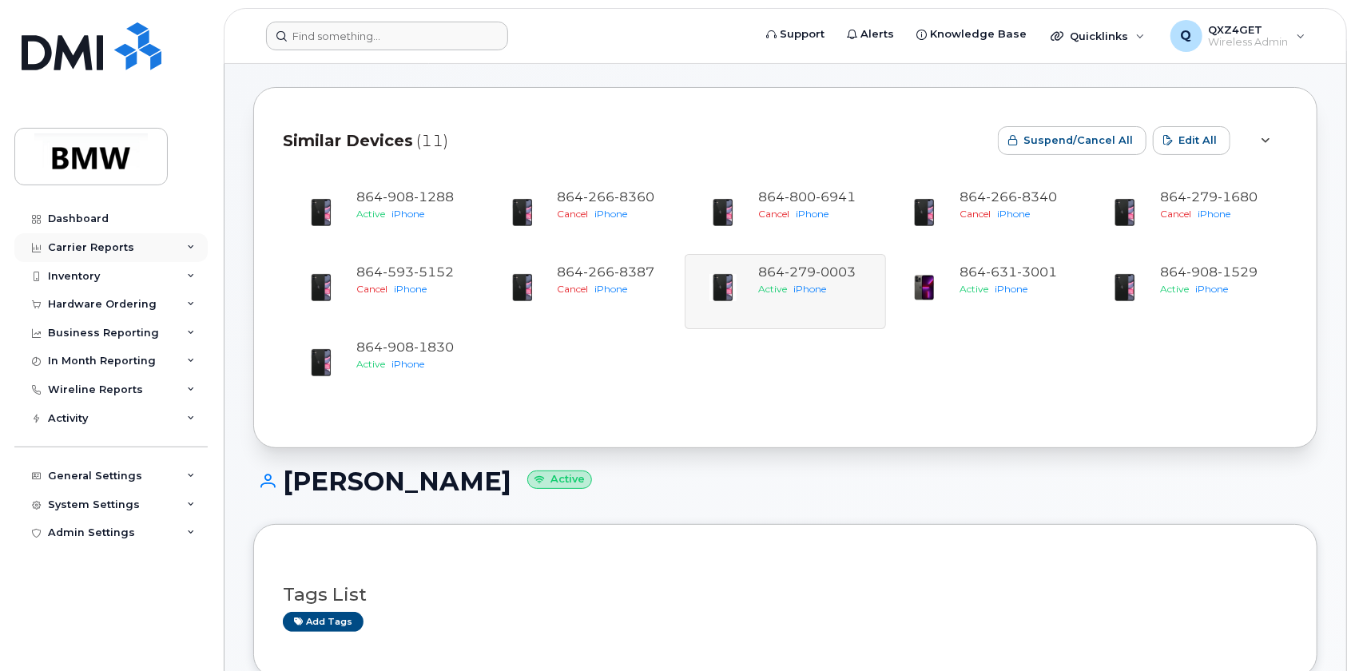
scroll to position [0, 0]
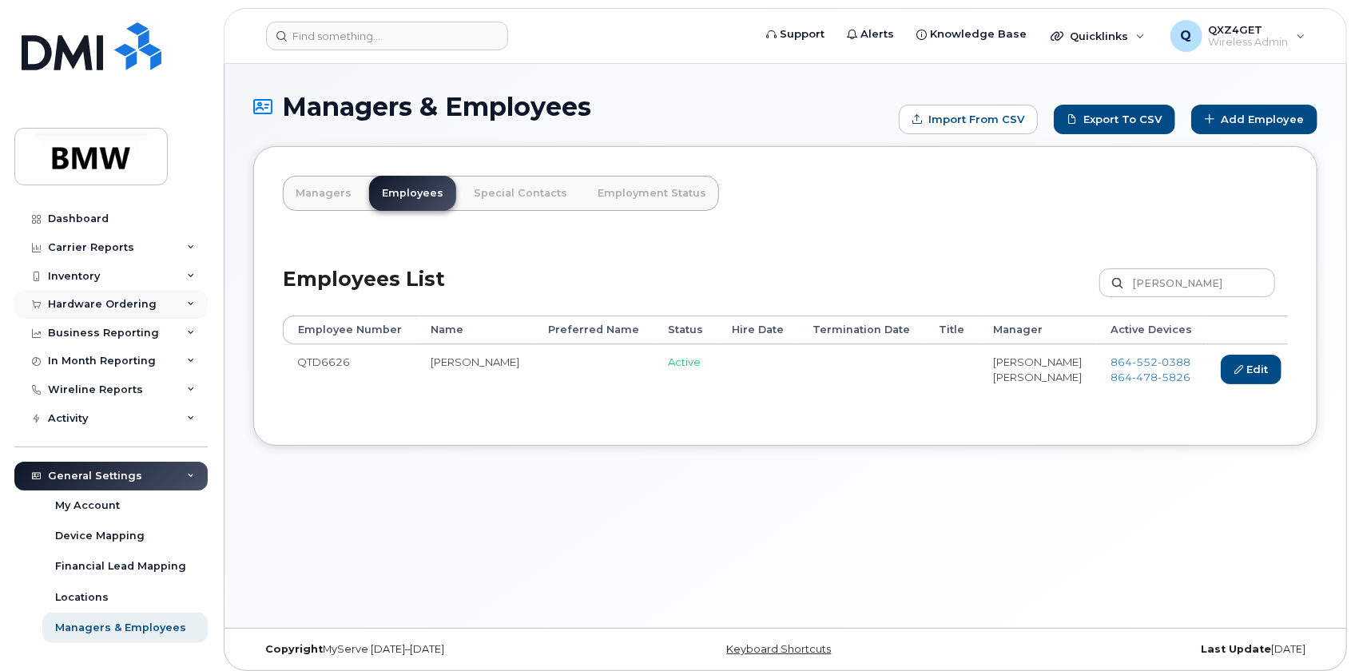
click at [105, 304] on div "Hardware Ordering" at bounding box center [102, 304] width 109 height 13
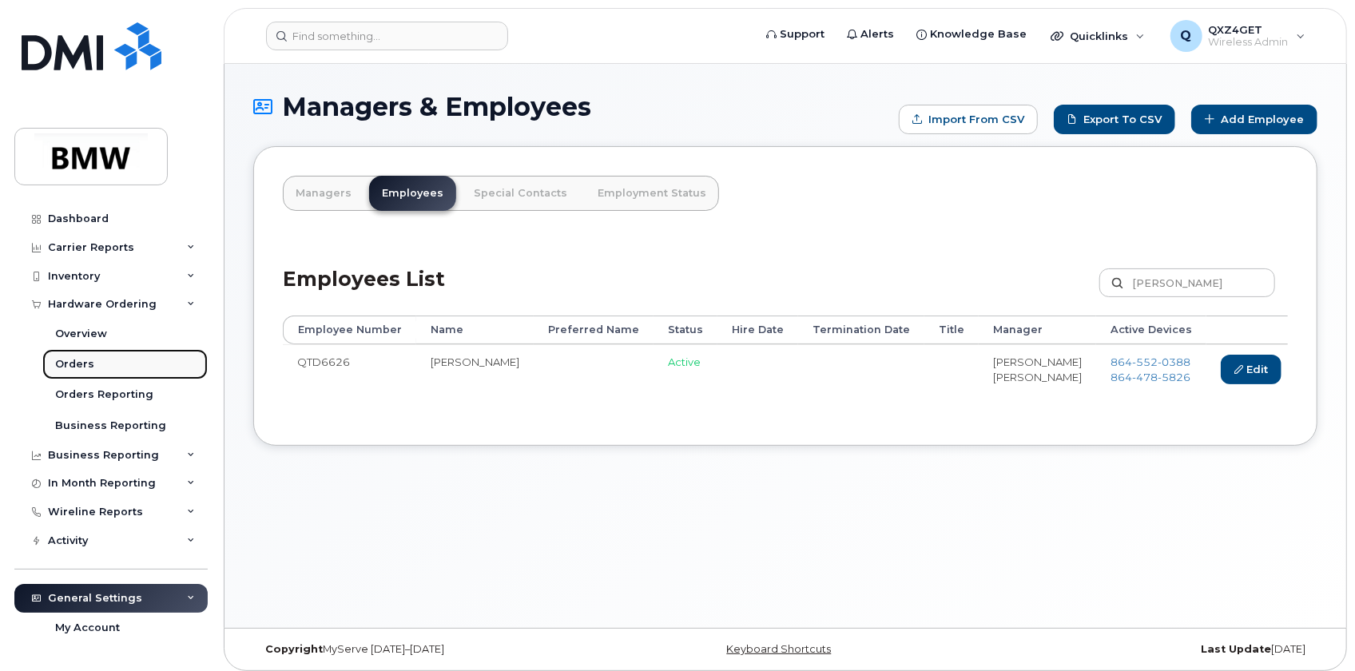
click at [64, 367] on div "Orders" at bounding box center [74, 364] width 39 height 14
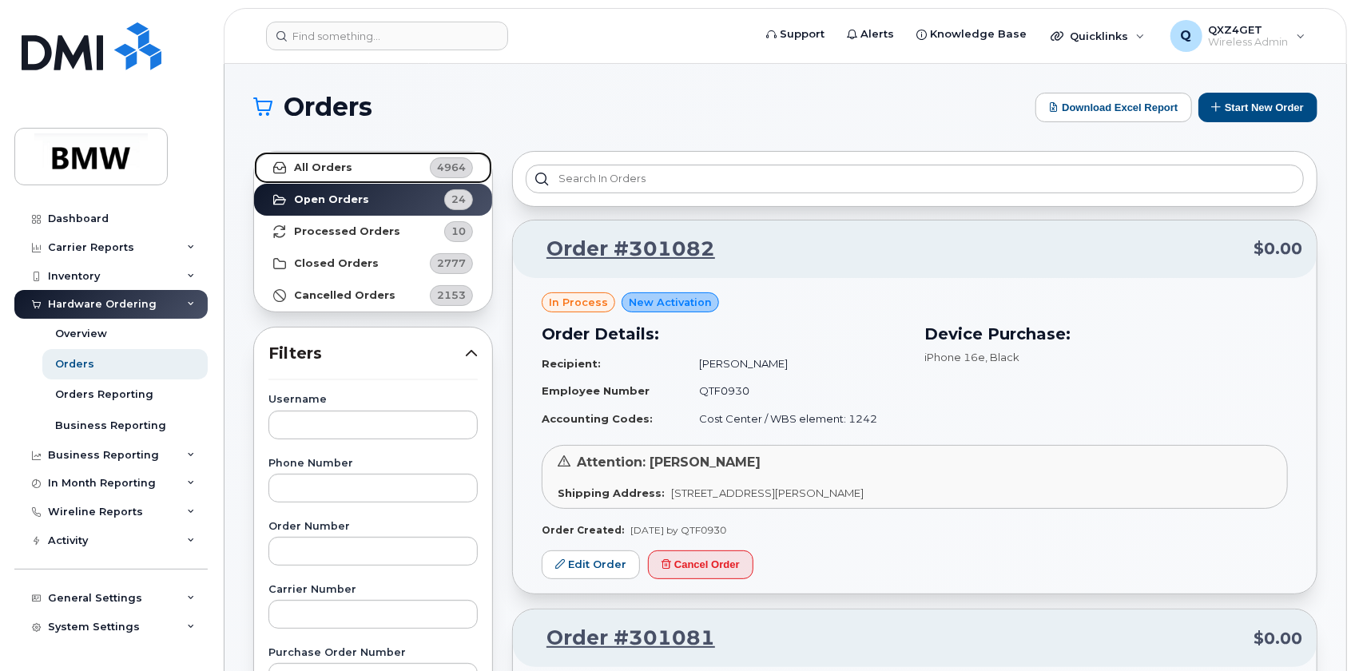
click at [311, 168] on strong "All Orders" at bounding box center [323, 167] width 58 height 13
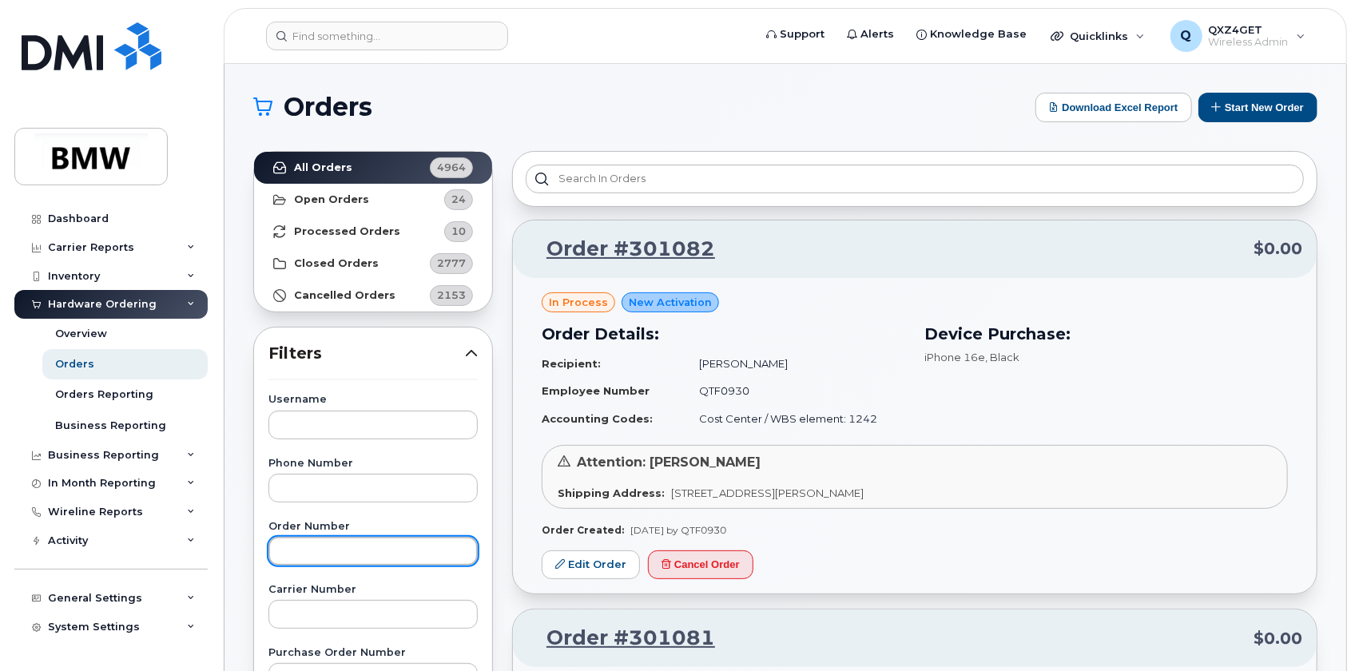
click at [312, 547] on input "text" at bounding box center [372, 551] width 209 height 29
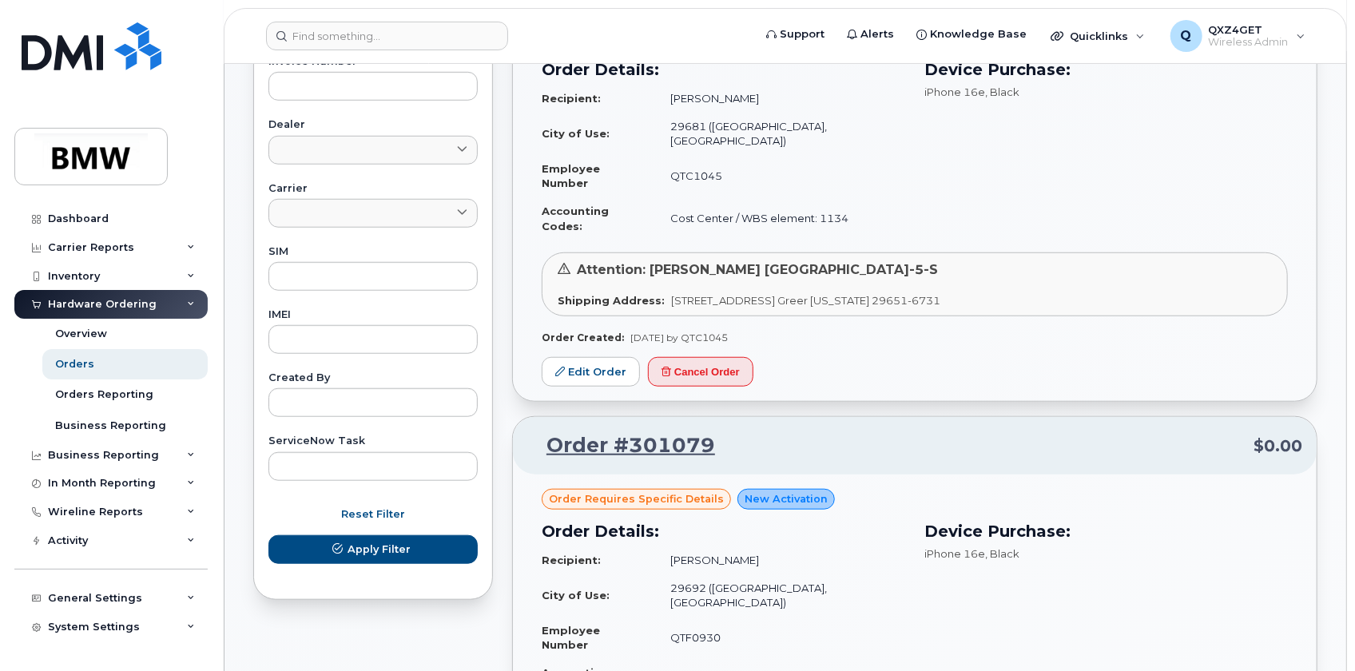
scroll to position [726, 0]
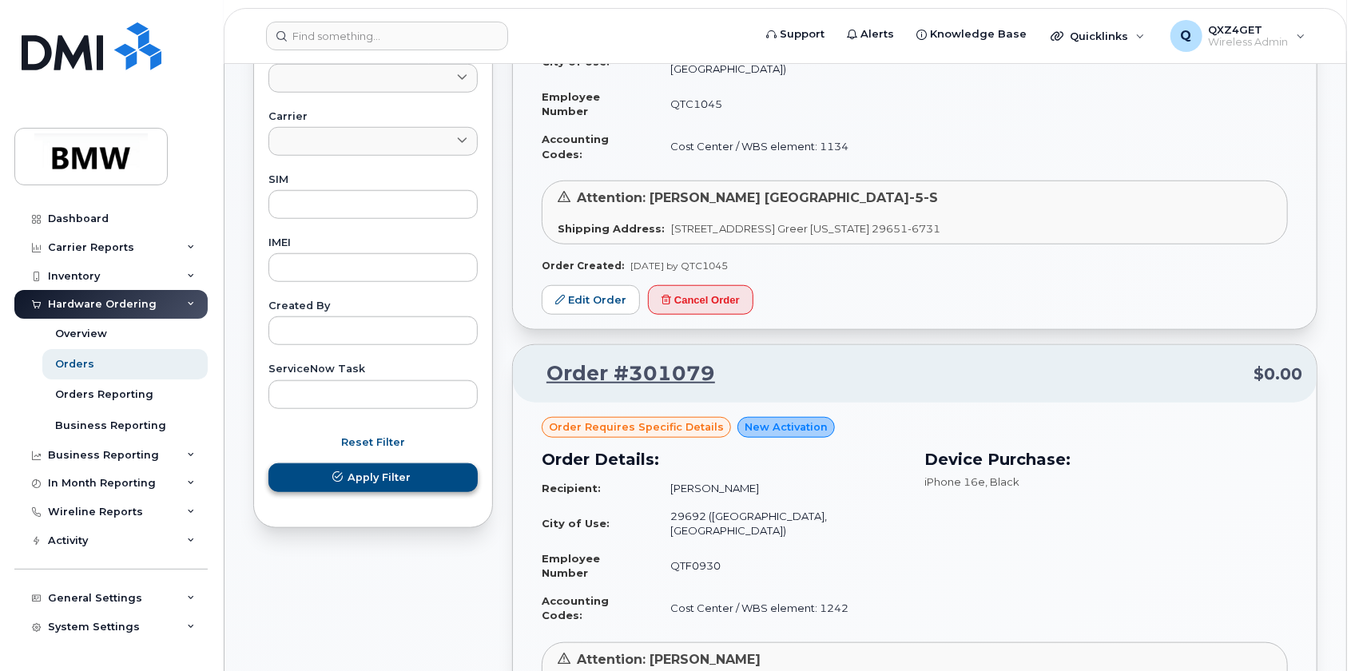
type input "300986"
click at [362, 476] on span "Apply Filter" at bounding box center [378, 477] width 63 height 15
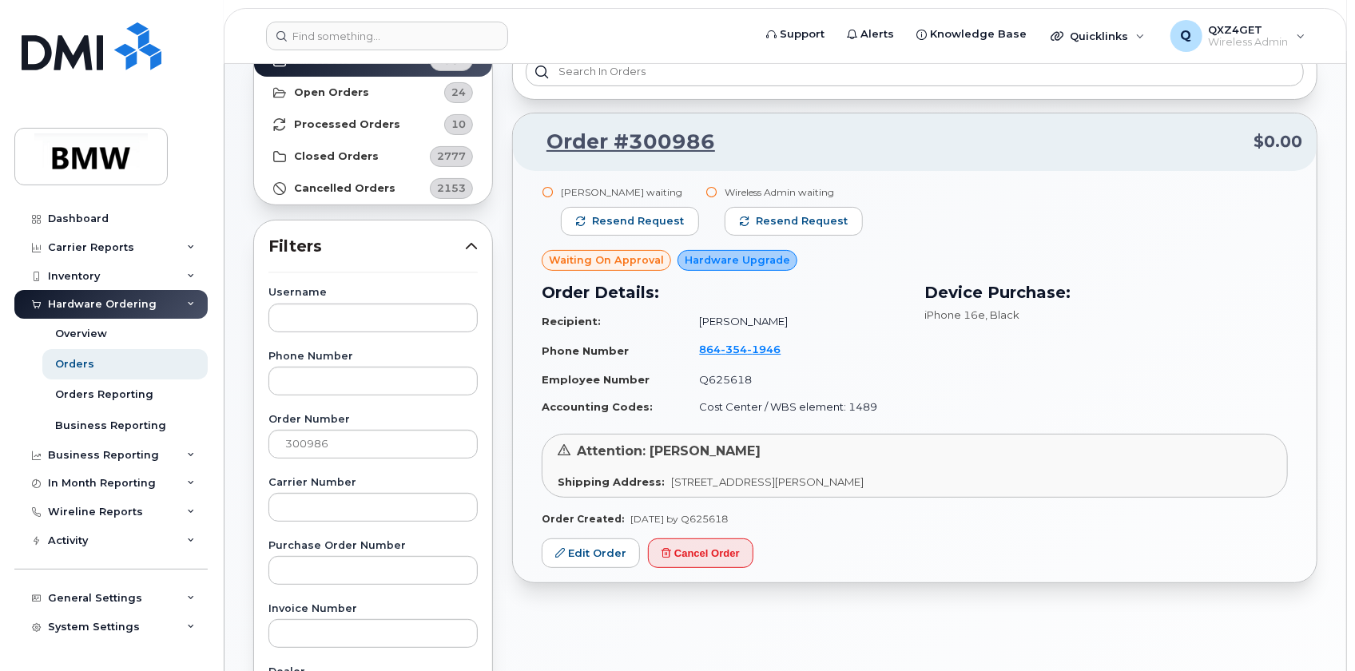
scroll to position [81, 0]
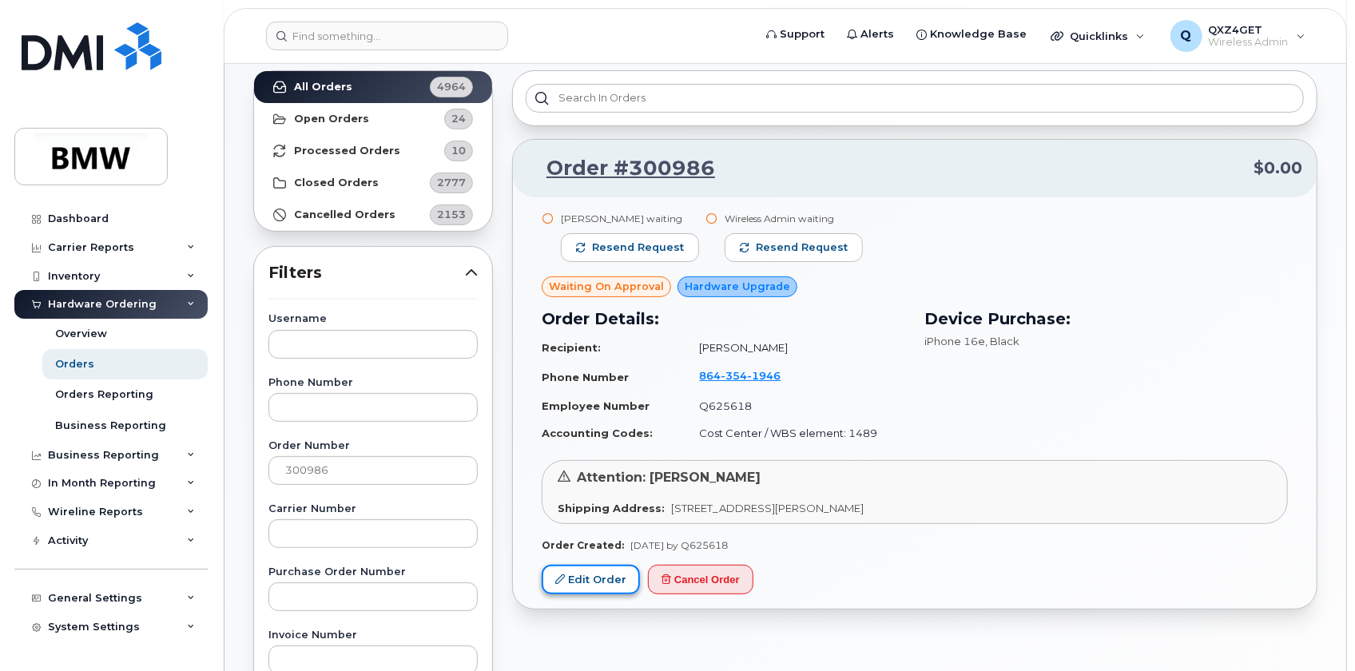
click at [600, 580] on link "Edit Order" at bounding box center [591, 580] width 98 height 30
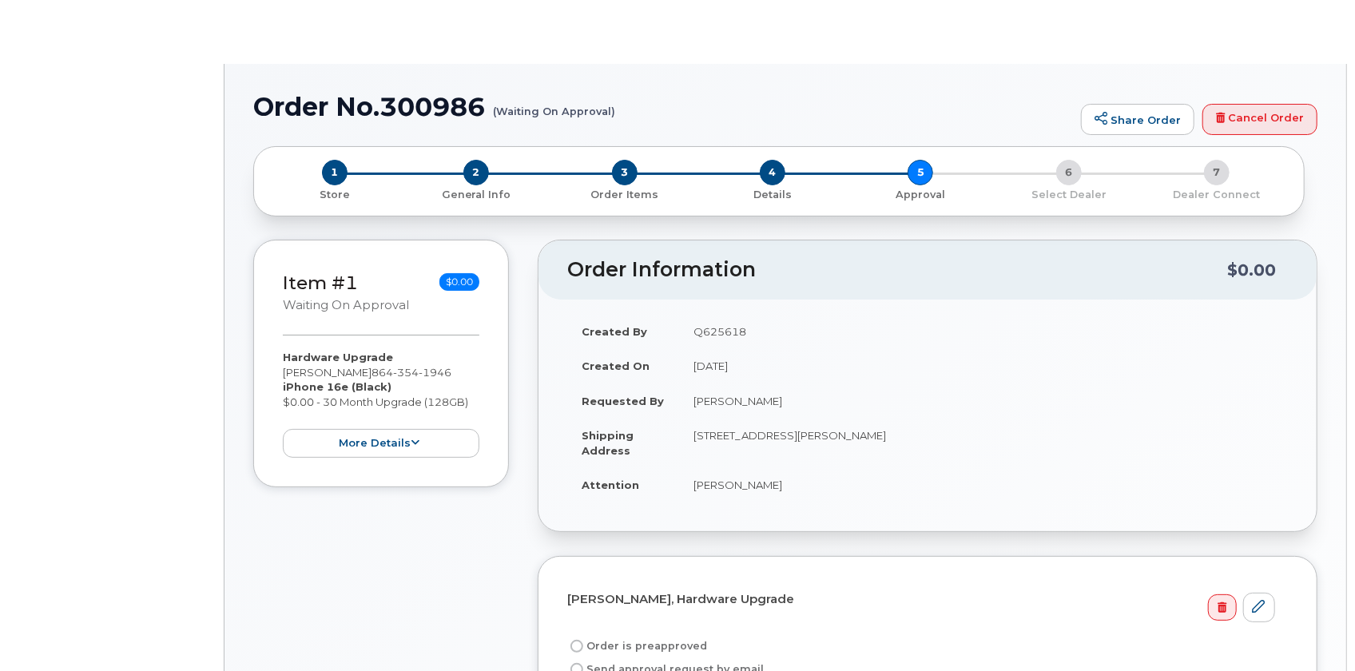
radio input "true"
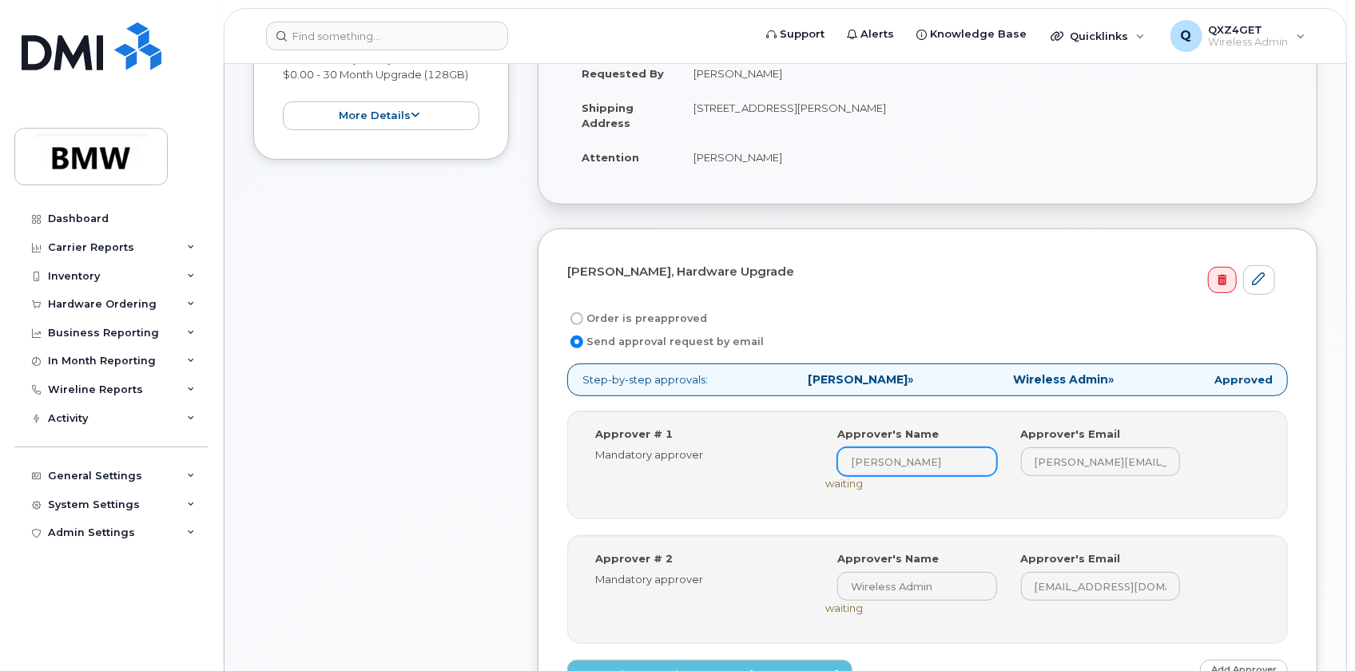
scroll to position [363, 0]
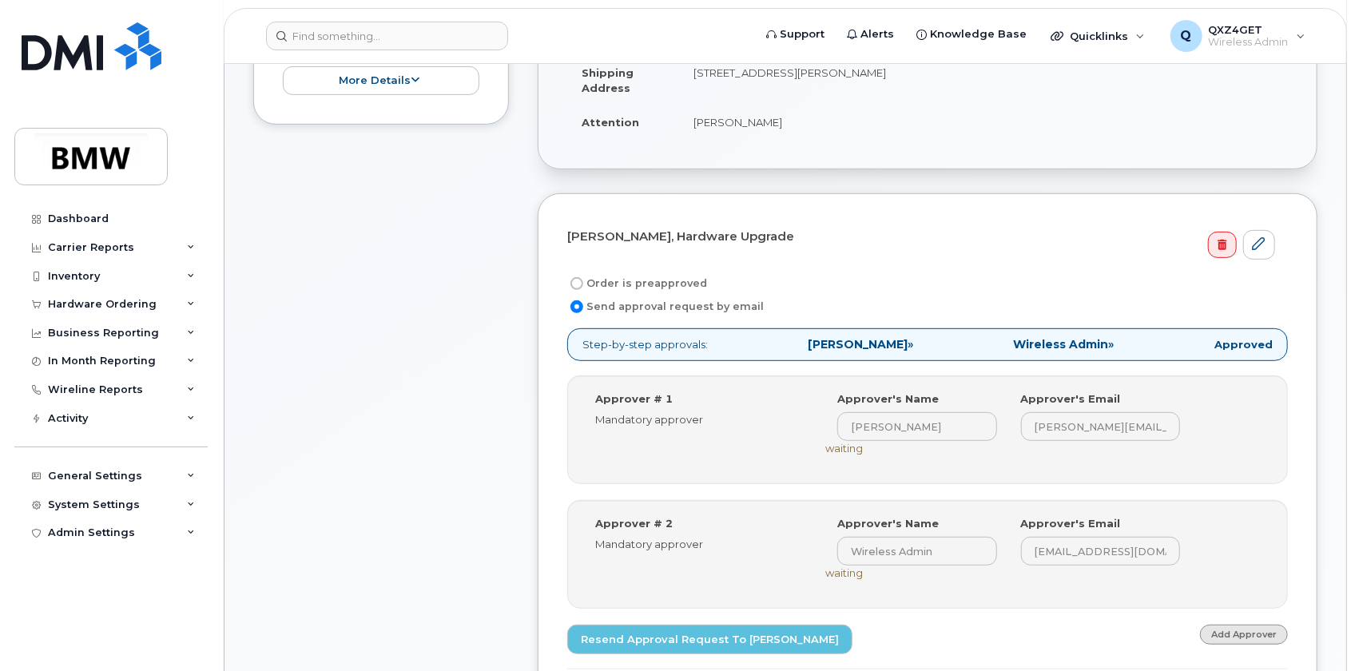
click at [1233, 631] on link "Add Approver" at bounding box center [1244, 635] width 88 height 20
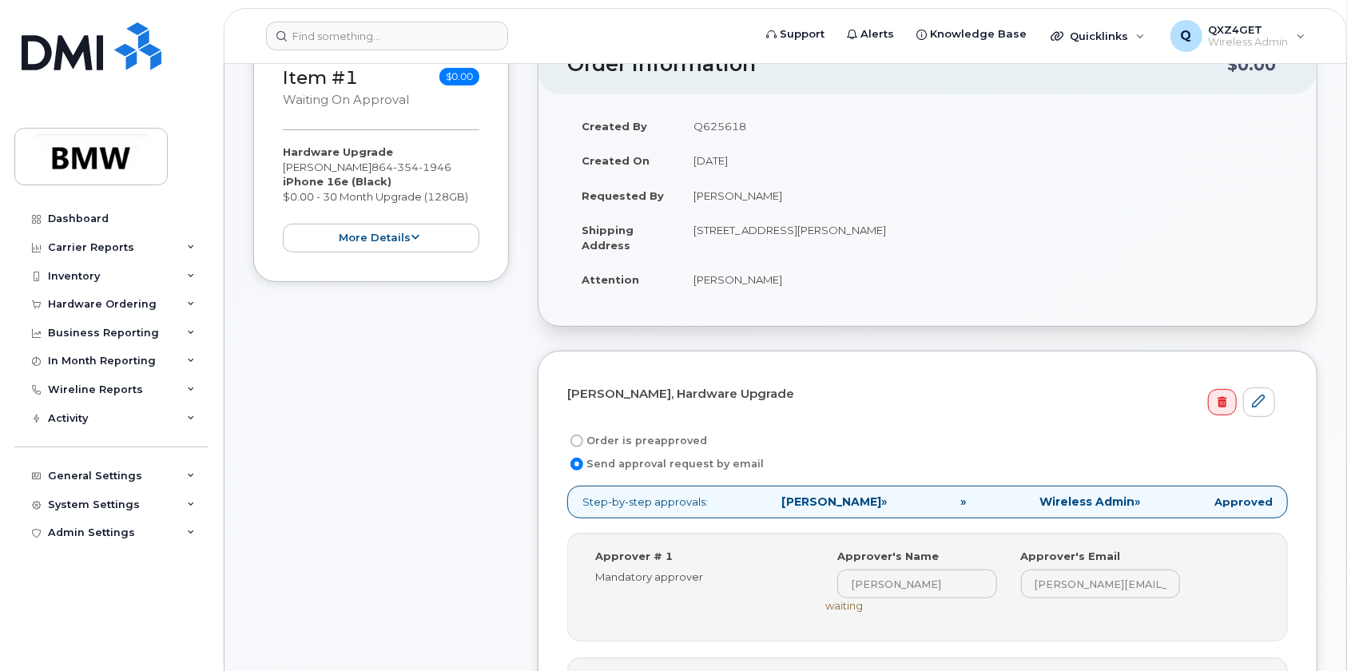
scroll to position [290, 0]
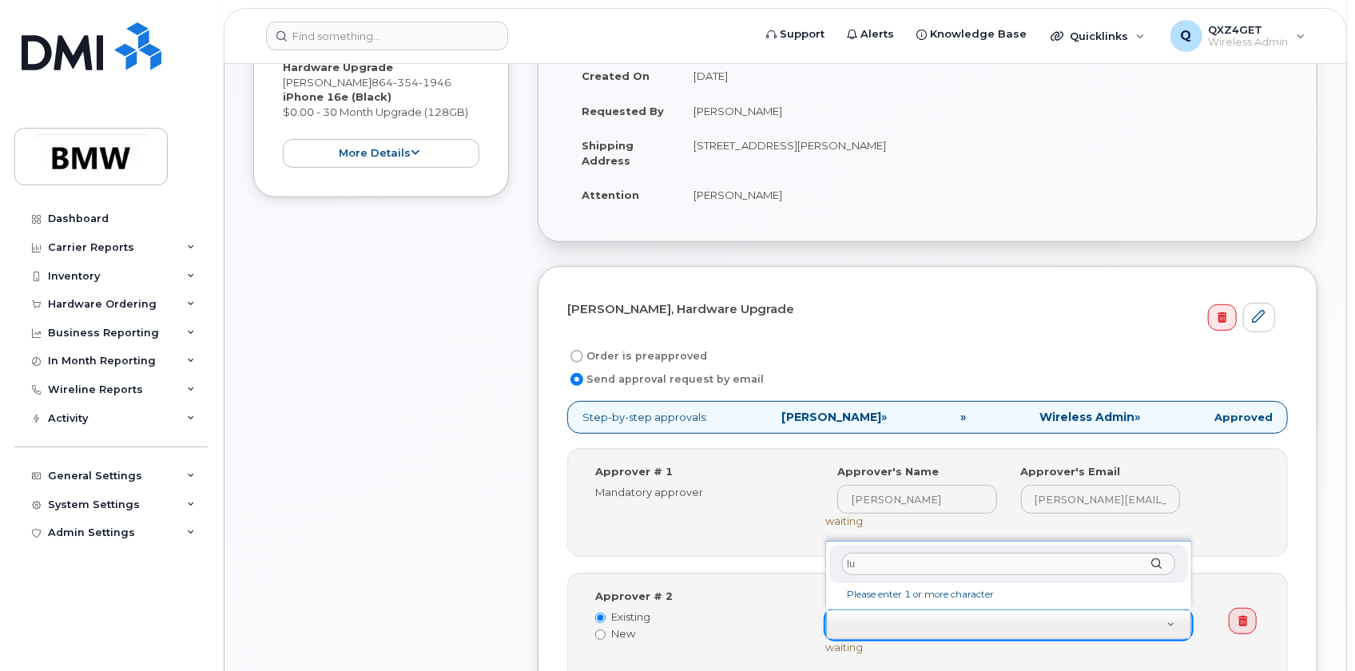
type input "l"
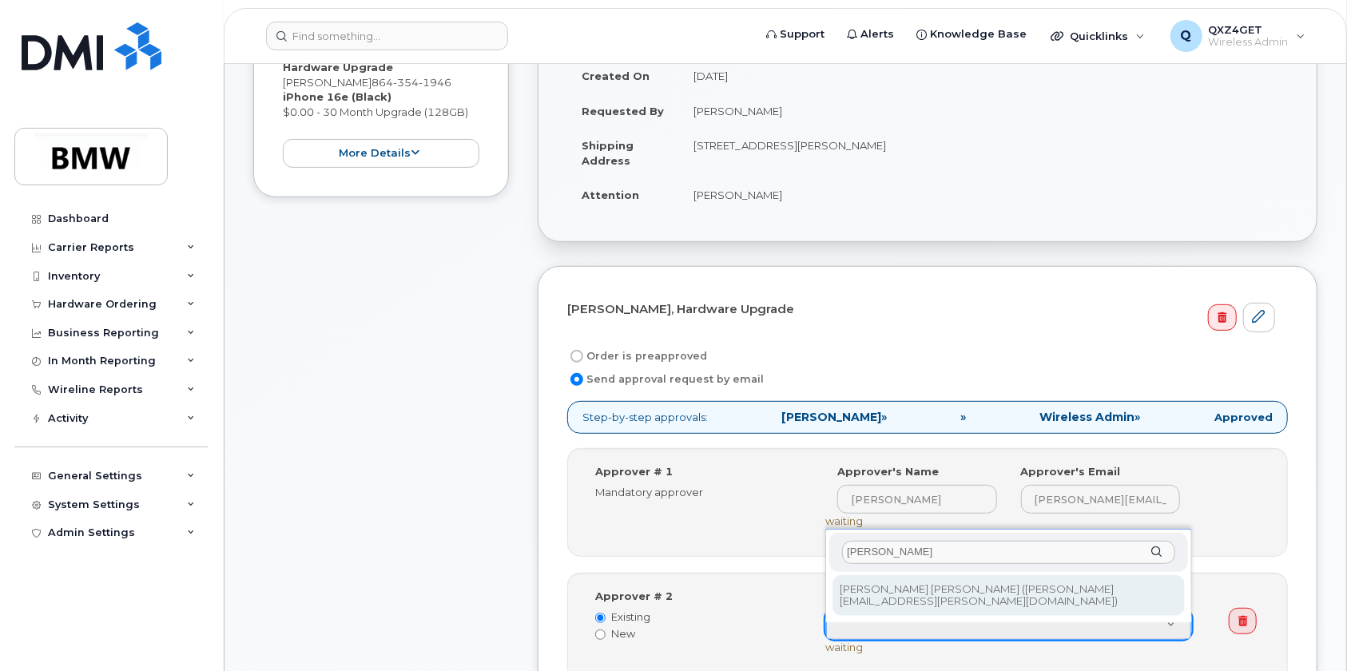
click at [888, 551] on input "lutz" at bounding box center [1008, 552] width 333 height 23
drag, startPoint x: 878, startPoint y: 551, endPoint x: 792, endPoint y: 542, distance: 86.8
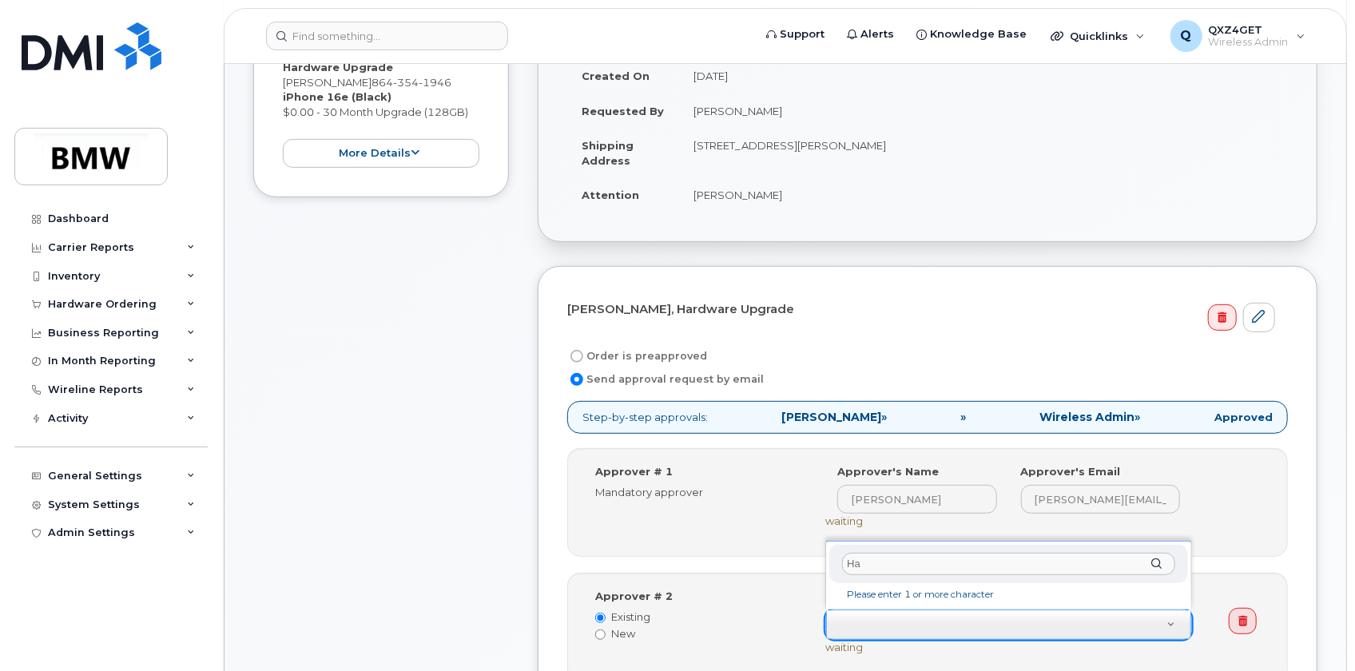
type input "H"
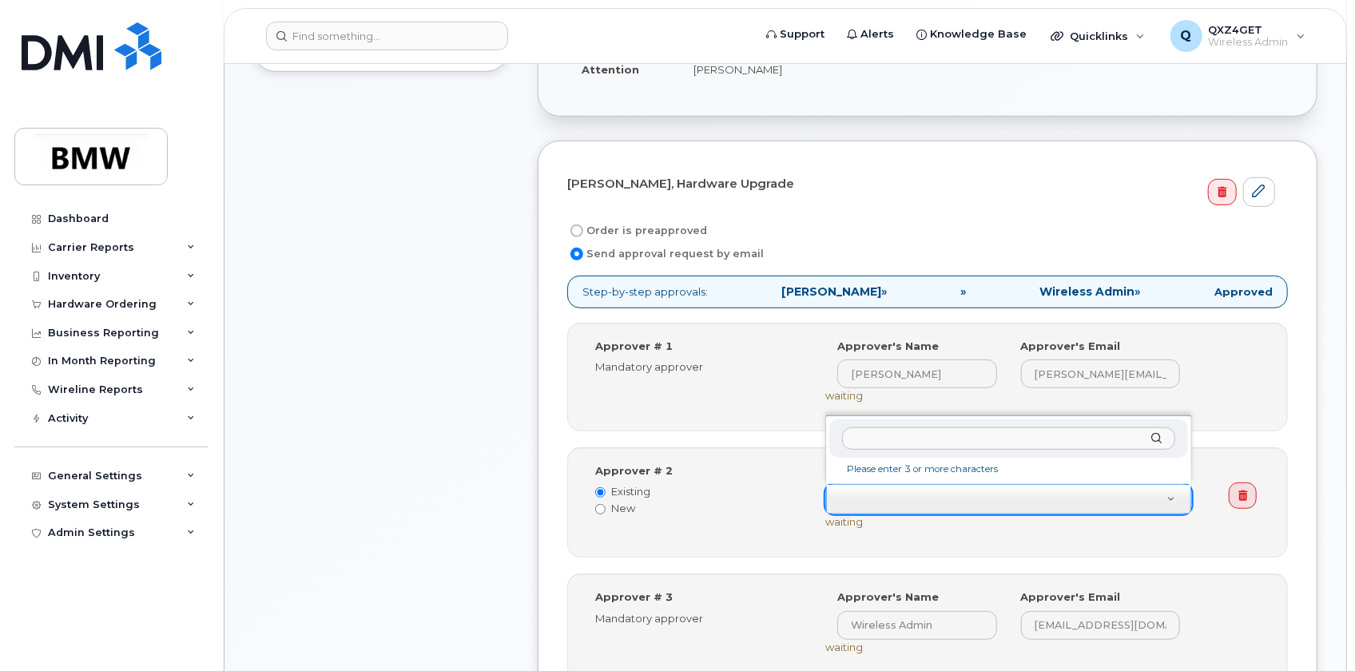
scroll to position [435, 0]
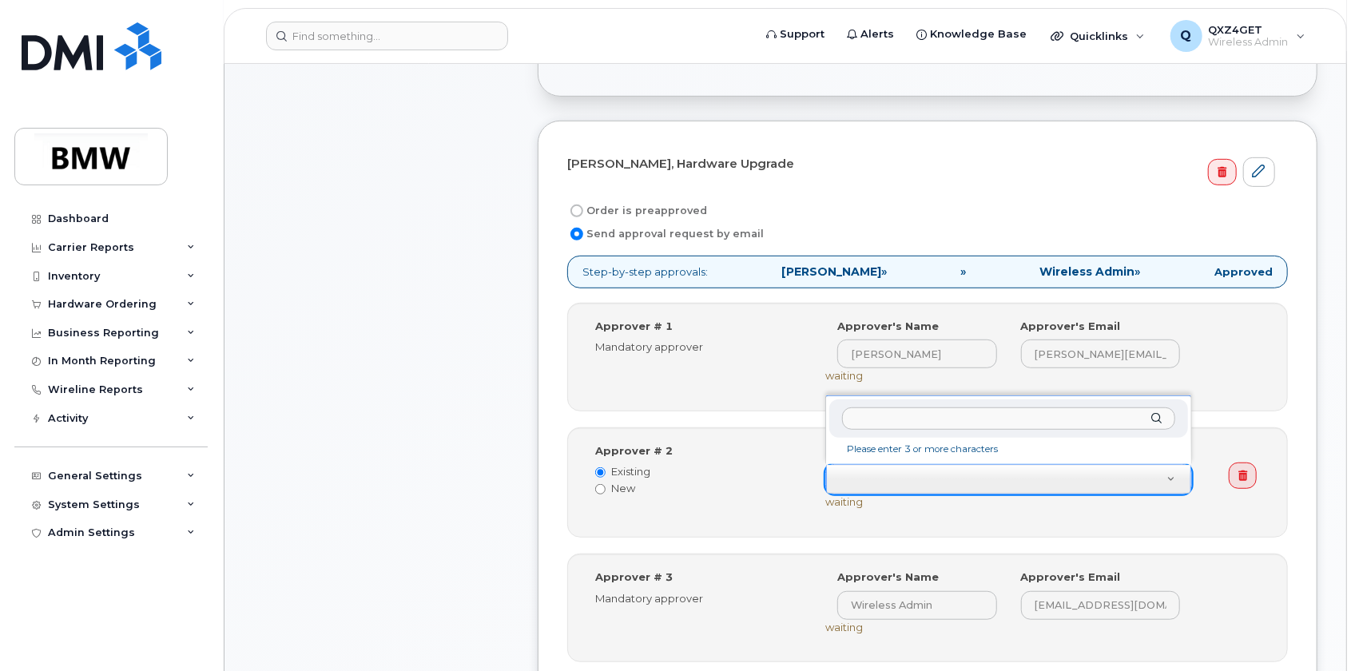
paste input "lutz.hahnel@bmwgroup.com"
type input "lutz.hahnel@bmwgroup.com"
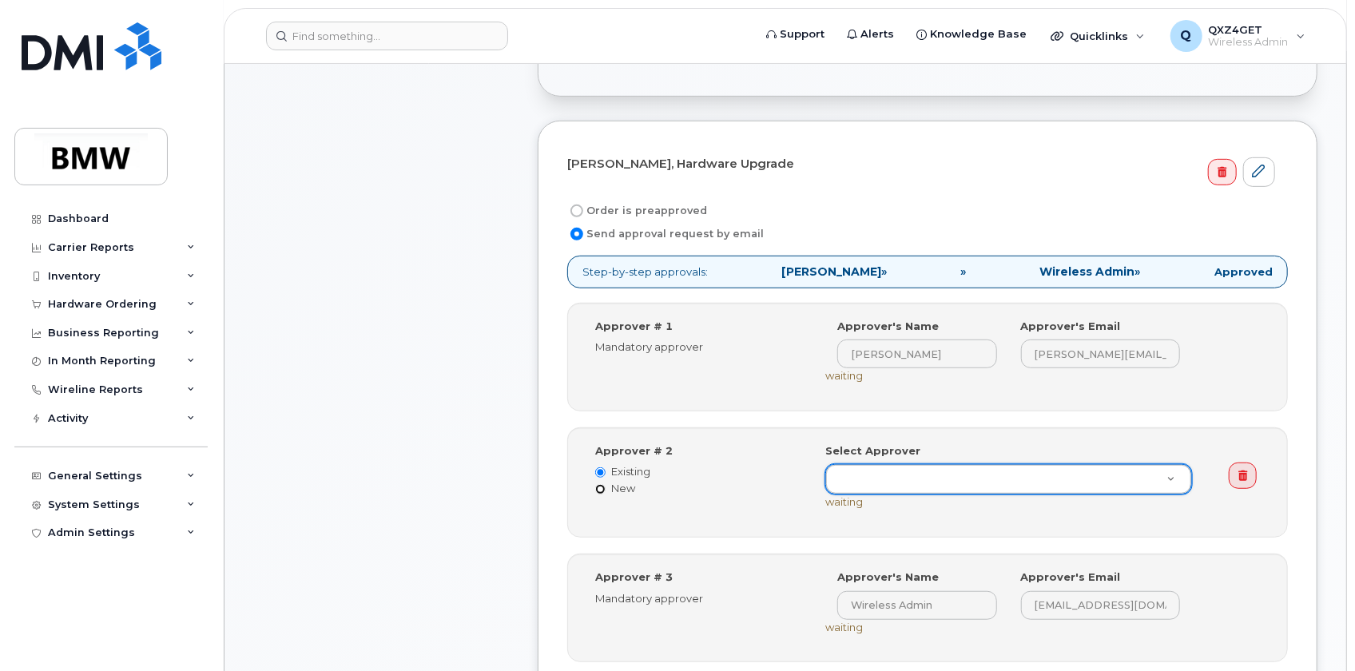
click at [598, 486] on input "New" at bounding box center [600, 489] width 10 height 10
radio input "true"
radio input "false"
click at [1082, 483] on input "email" at bounding box center [1100, 478] width 159 height 29
paste input "lutz.hahnel@bmwgroup.com"
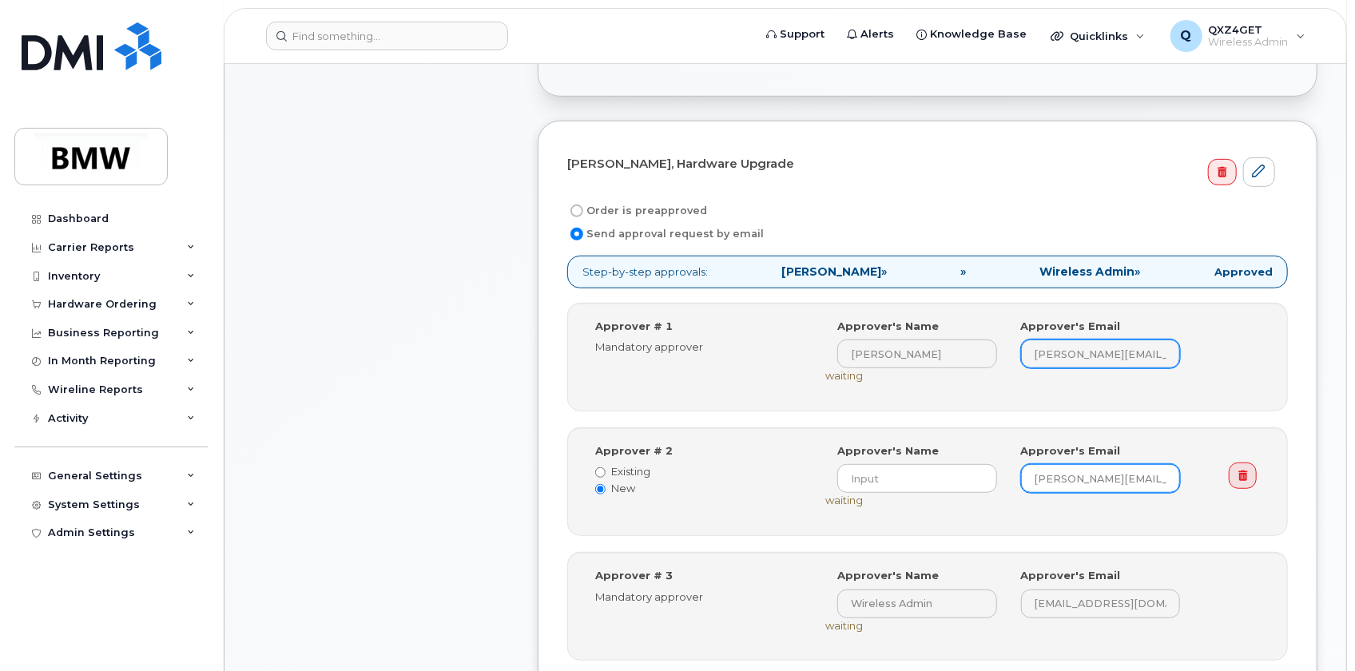
scroll to position [0, 18]
type input "lutz.hahnel@bmwgroup.com"
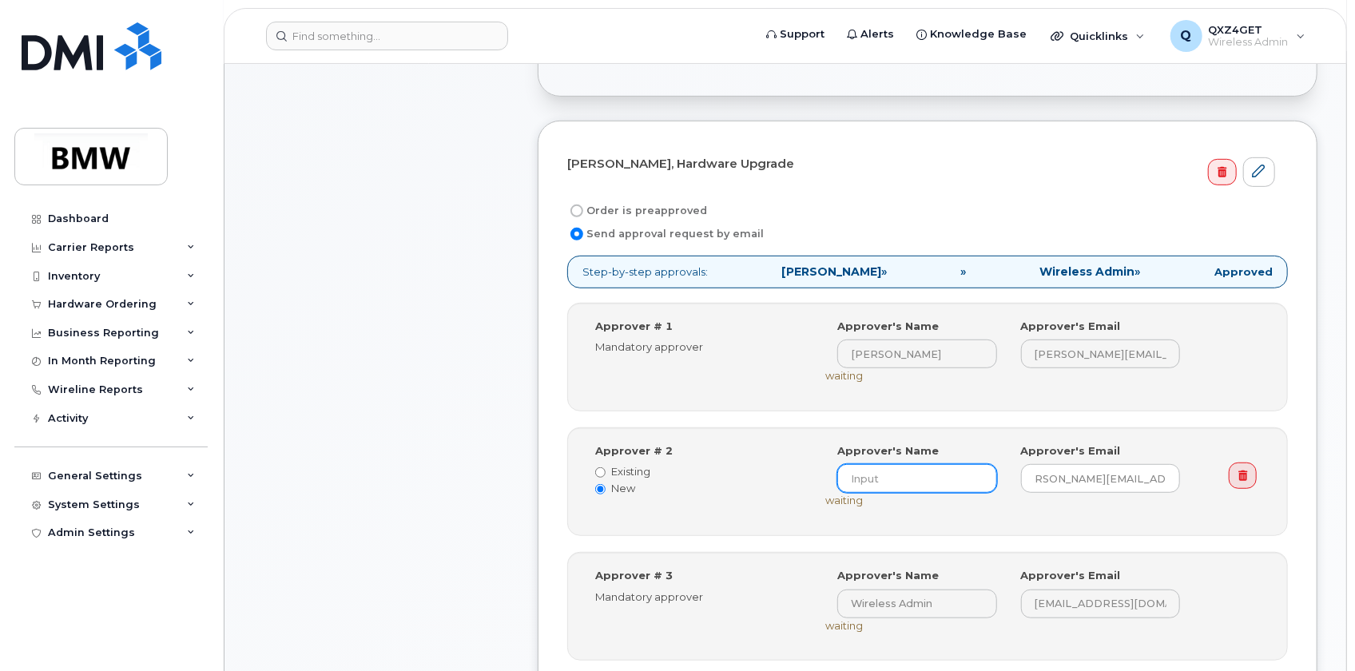
click at [926, 477] on input at bounding box center [916, 478] width 159 height 29
type input "[PERSON_NAME] [PERSON_NAME]"
click at [815, 493] on div "Select Approver undefined (lutz.hahnel@bmwgroup.com) Approver's Name Lutz Hahne…" at bounding box center [1014, 481] width 403 height 77
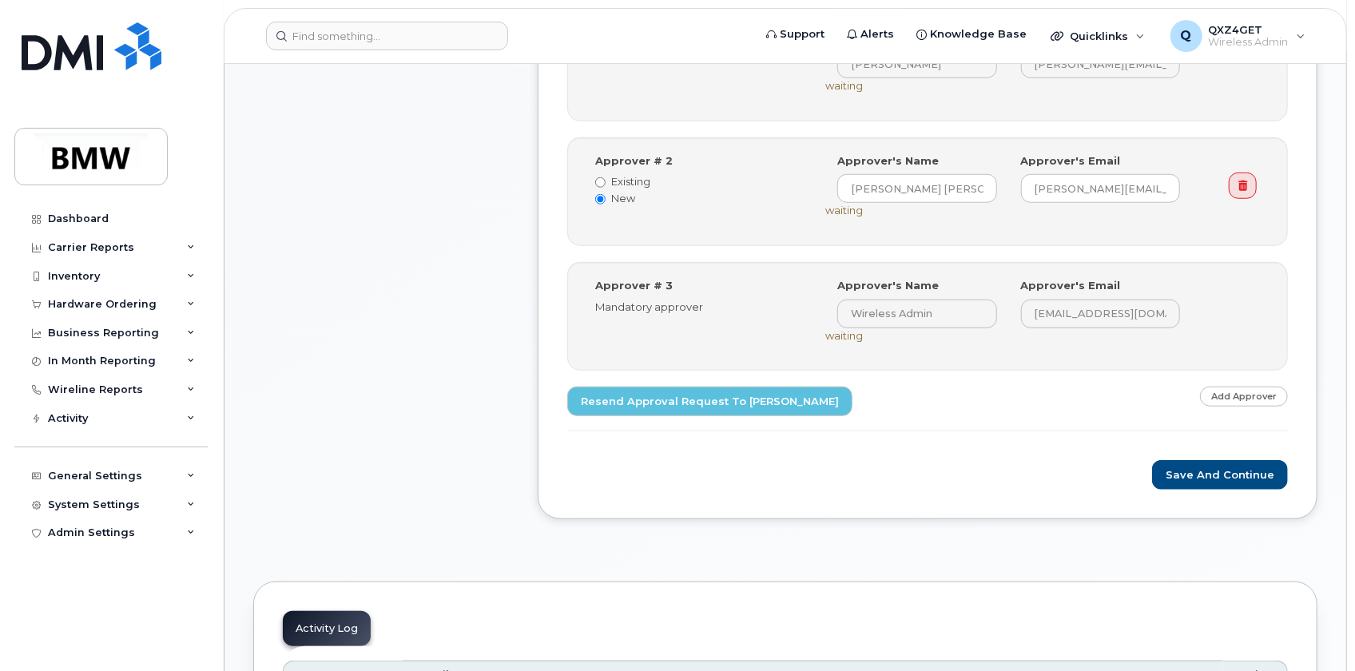
scroll to position [726, 0]
click at [1232, 473] on button "Save and Continue" at bounding box center [1220, 474] width 136 height 30
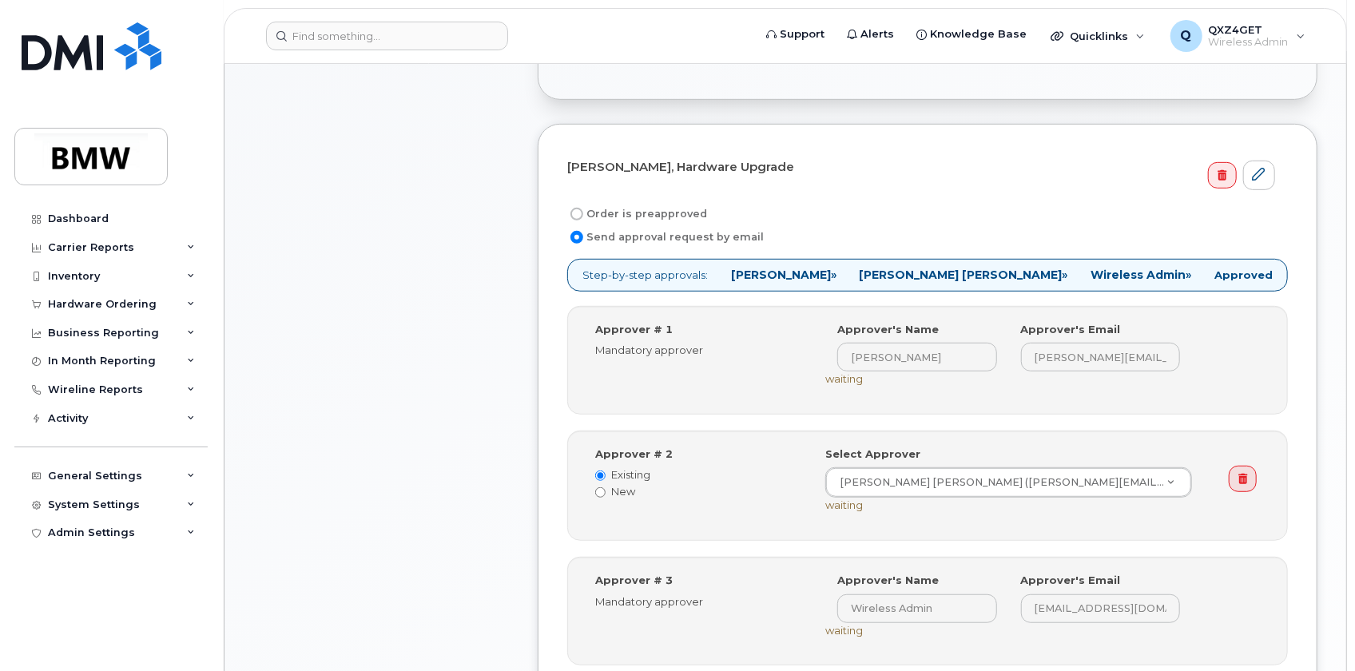
scroll to position [581, 0]
